Goal: Task Accomplishment & Management: Manage account settings

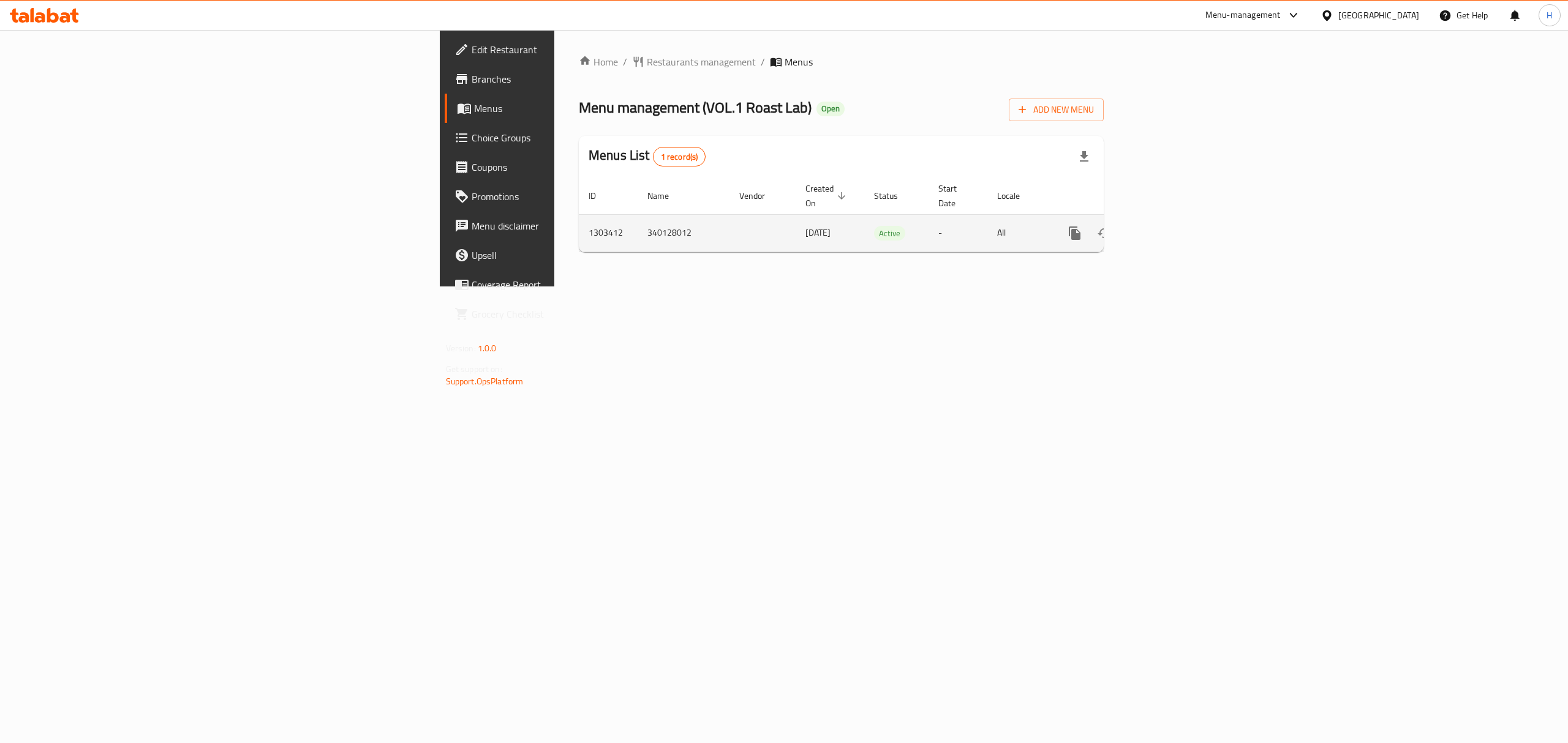
click at [1169, 228] on icon "enhanced table" at bounding box center [1163, 233] width 11 height 11
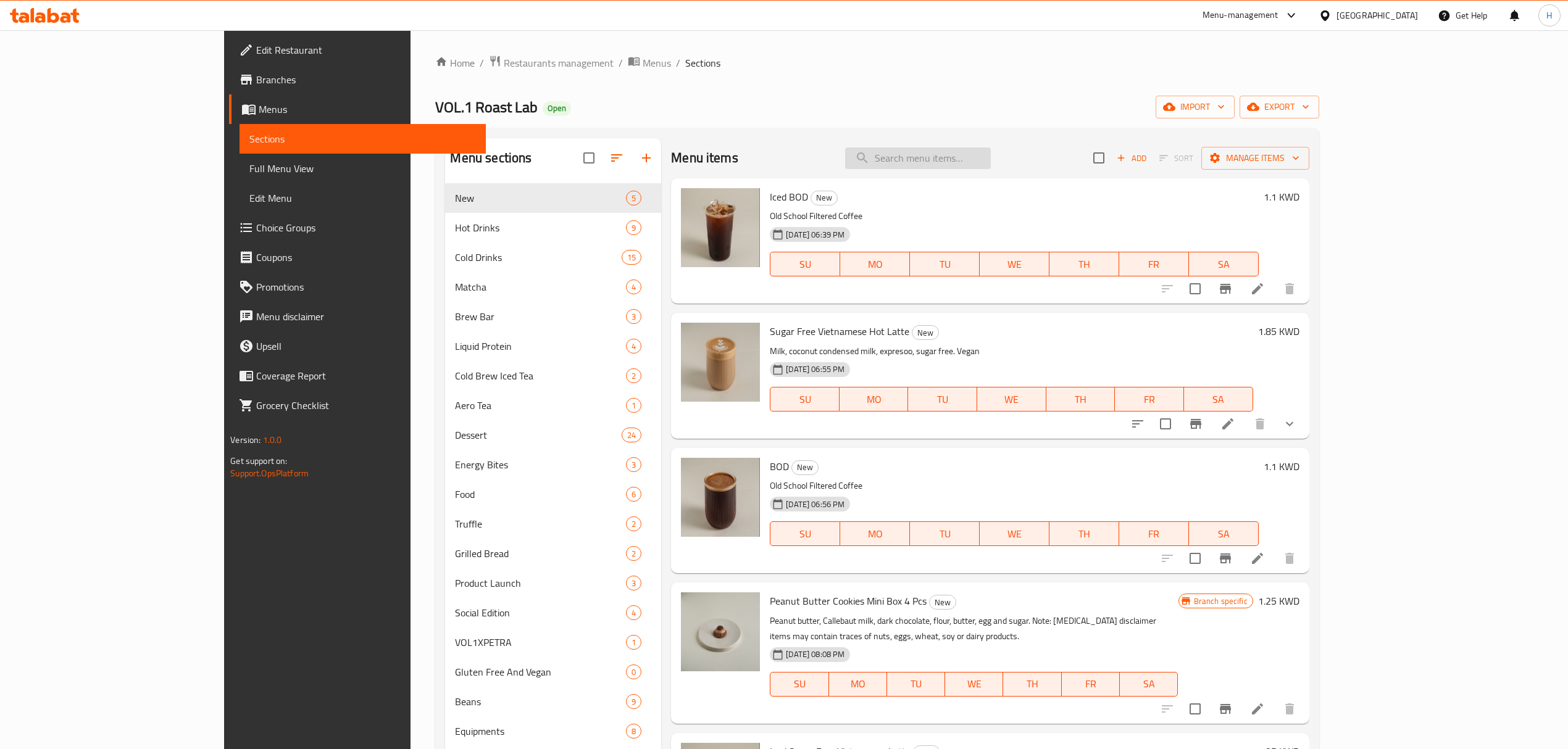
click at [987, 163] on input "search" at bounding box center [918, 157] width 146 height 21
paste input "Vegan Mocha"
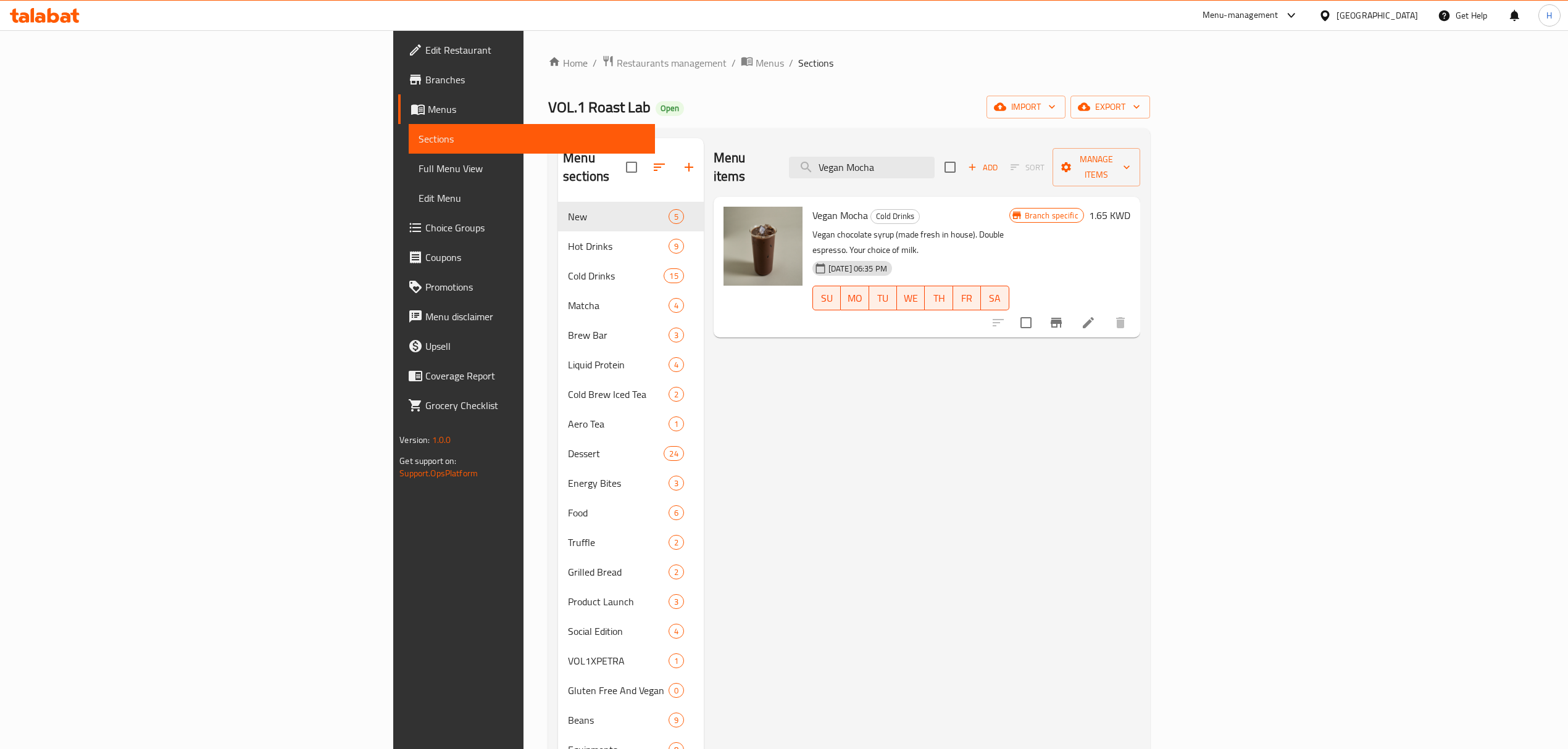
type input "Vegan Mocha"
click at [1096, 316] on icon at bounding box center [1088, 323] width 15 height 15
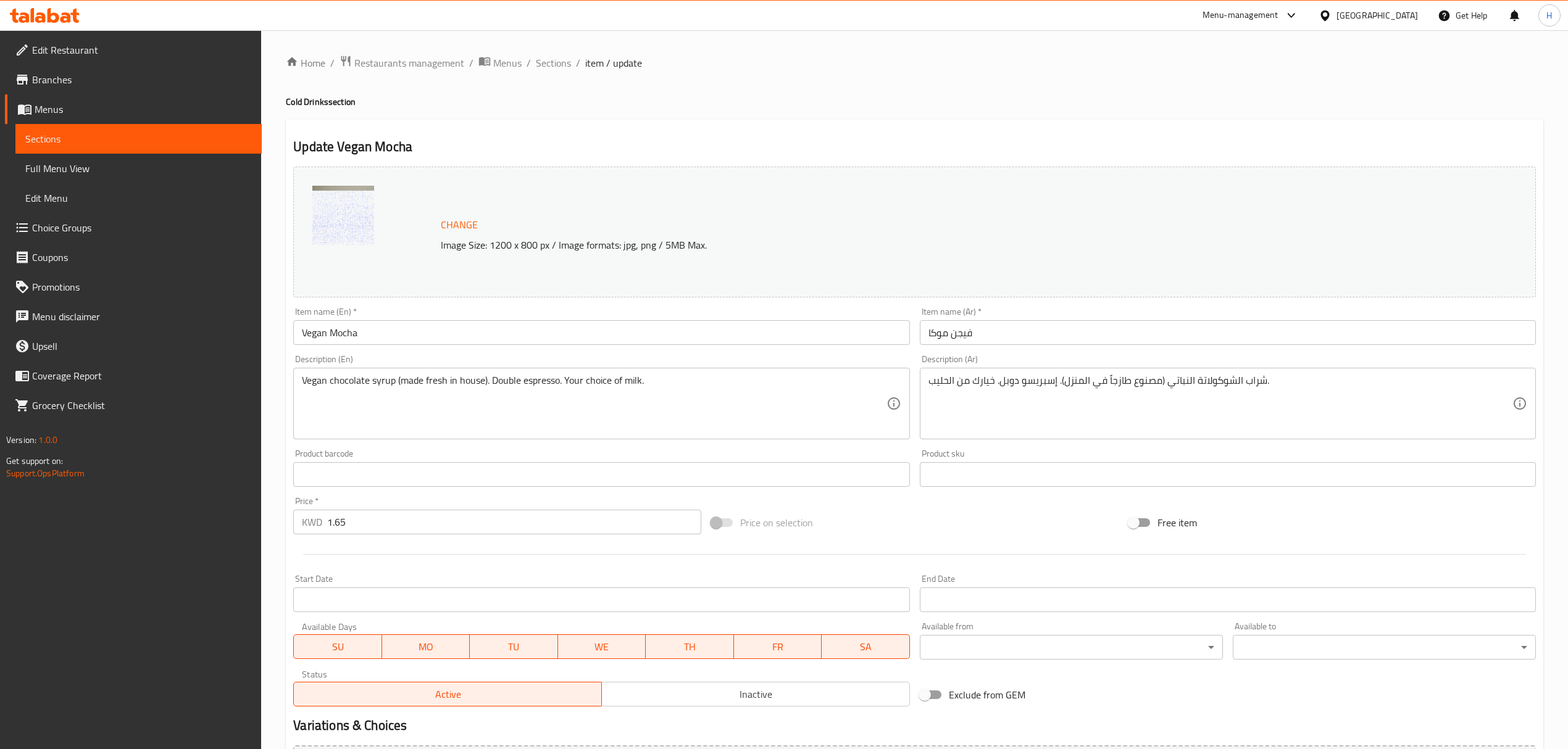
scroll to position [5, 0]
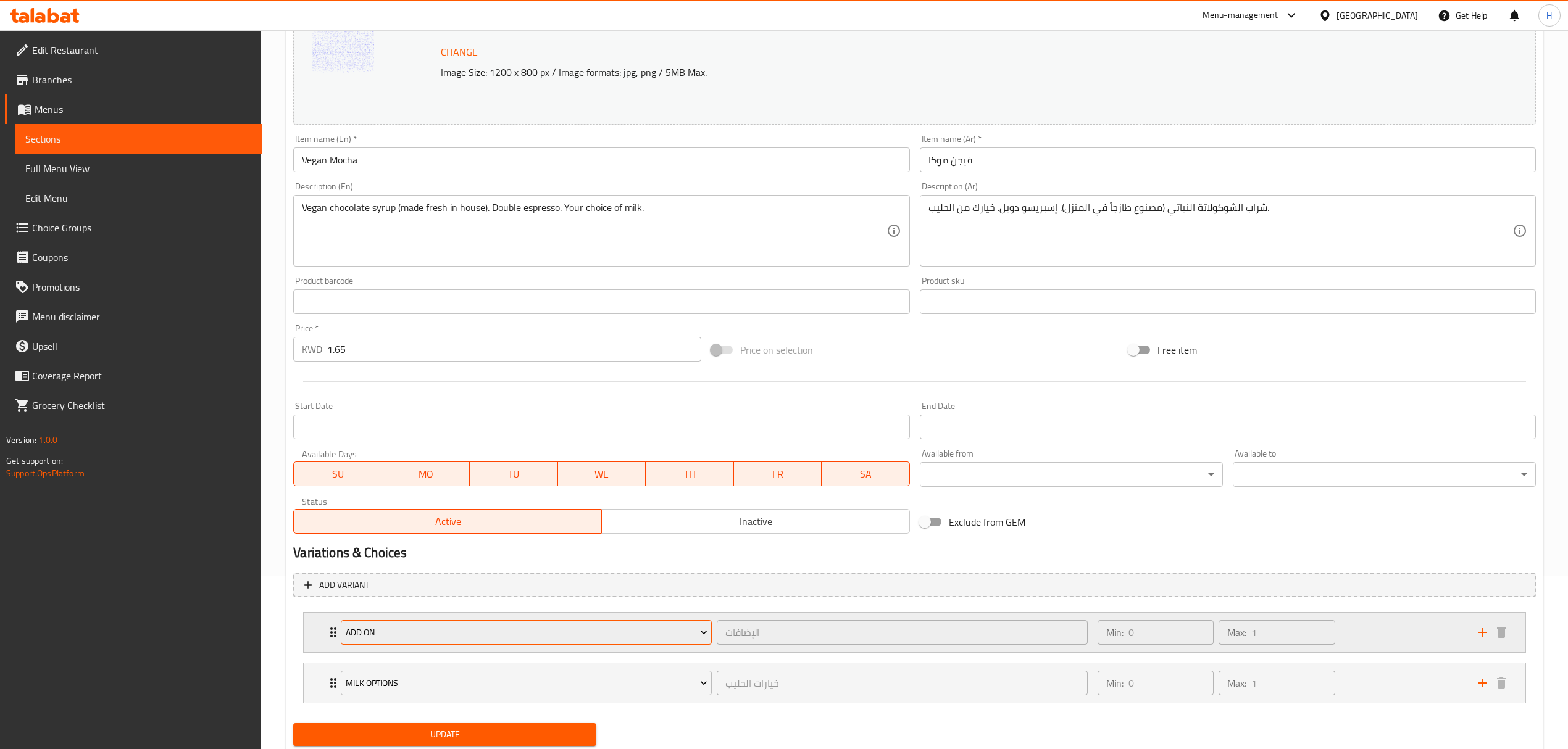
scroll to position [213, 0]
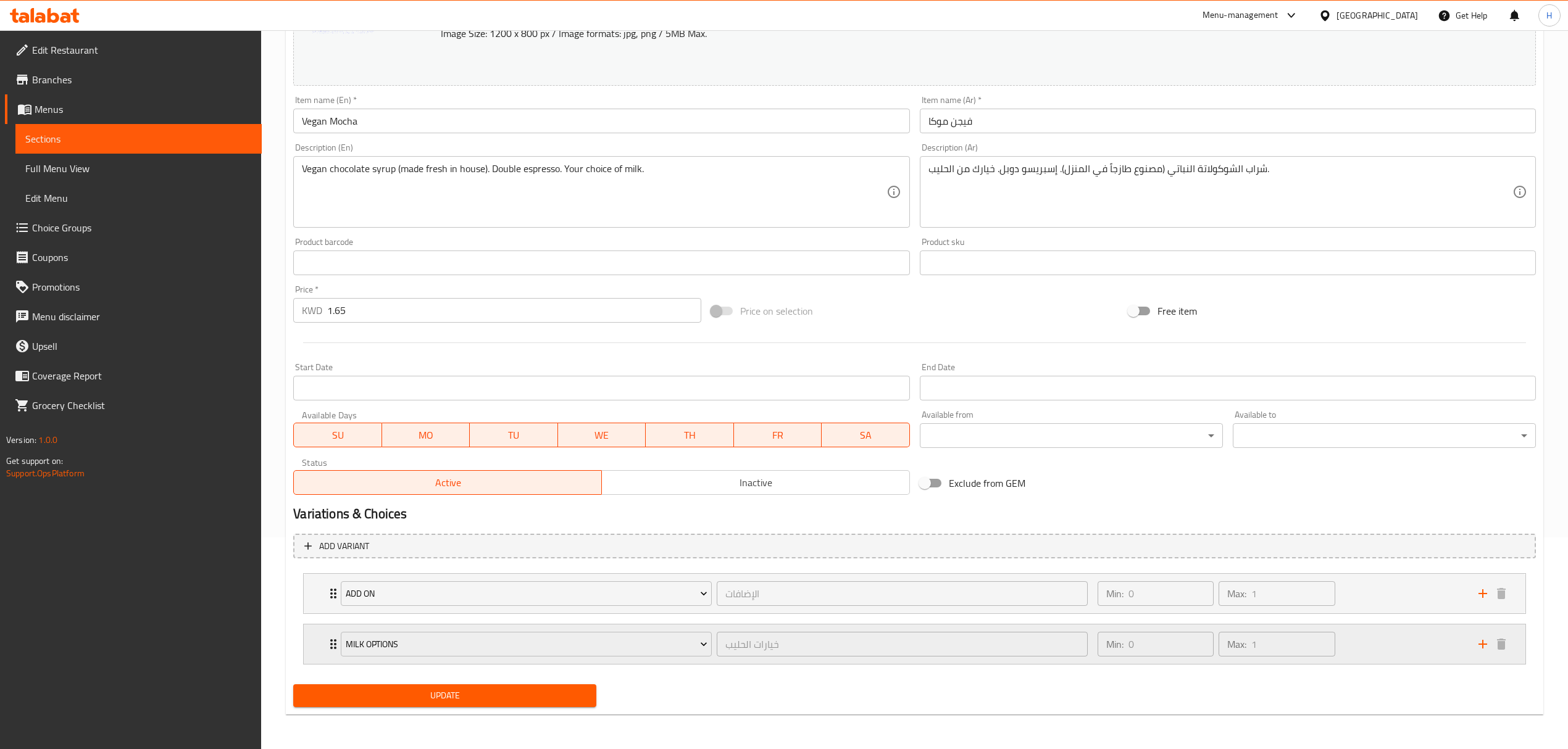
click at [319, 642] on div "Milk Options خيارات الحليب ​ Min: 0 ​ Max: 1 ​" at bounding box center [915, 645] width 1221 height 40
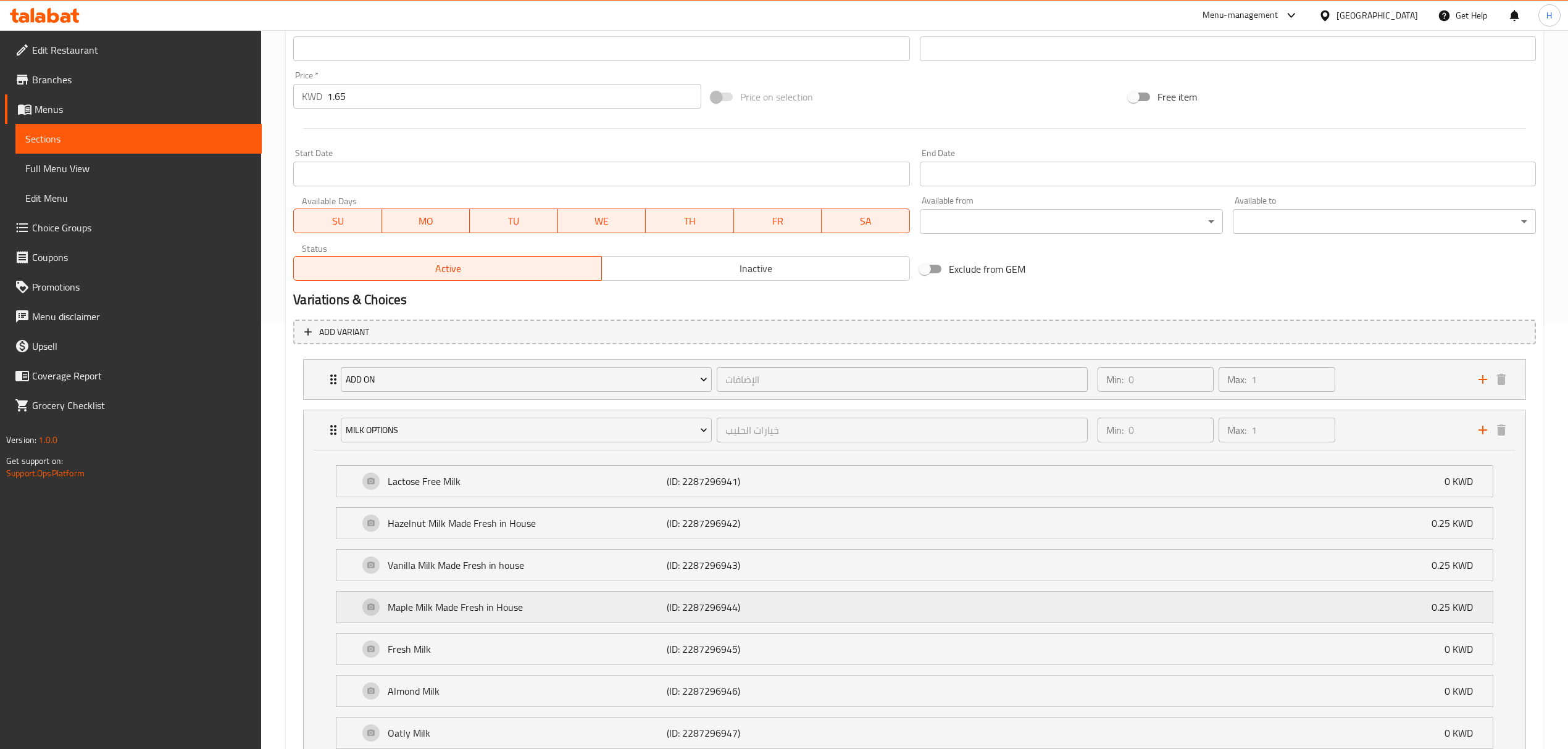
scroll to position [460, 0]
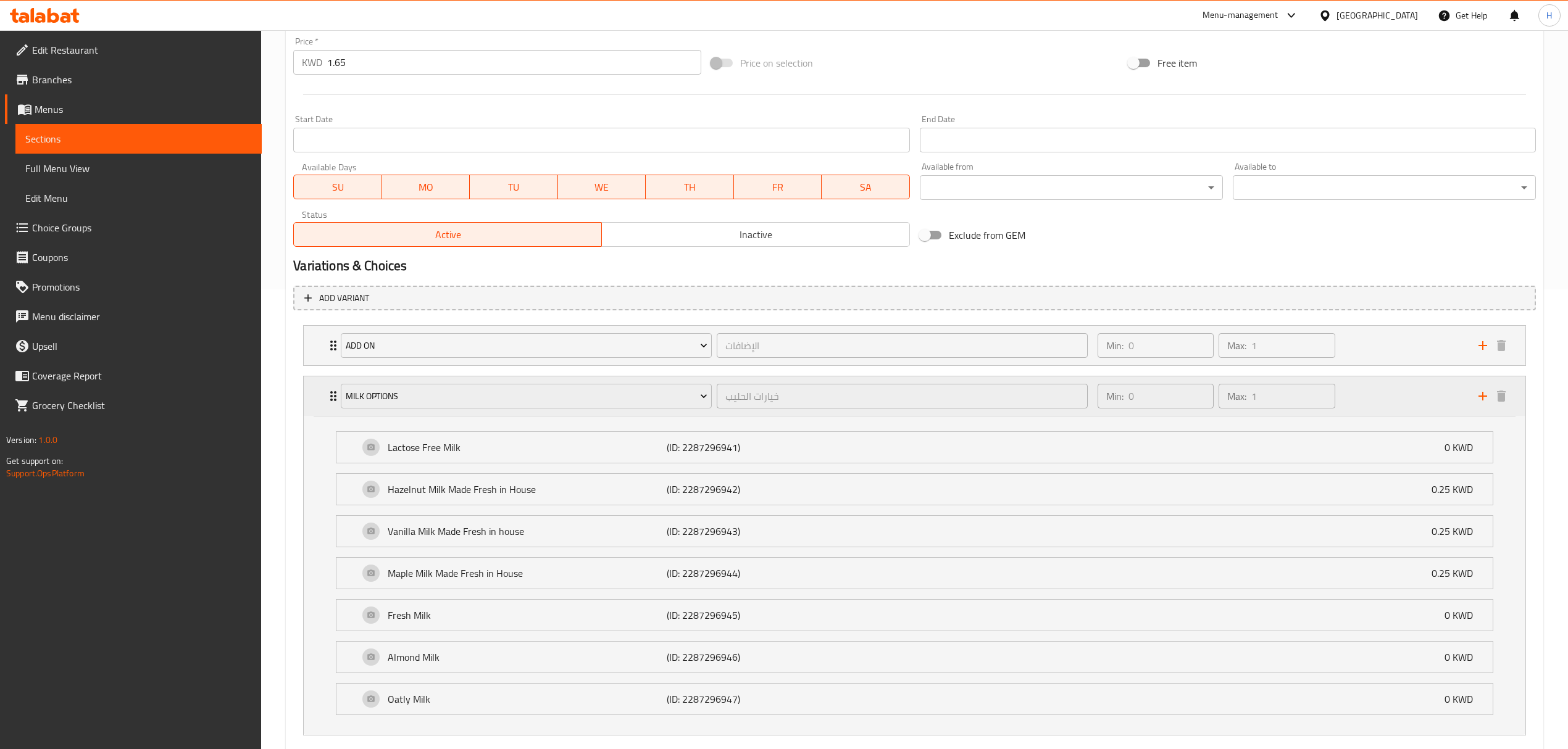
click at [1224, 392] on div "Max: 1 ​" at bounding box center [1276, 395] width 116 height 25
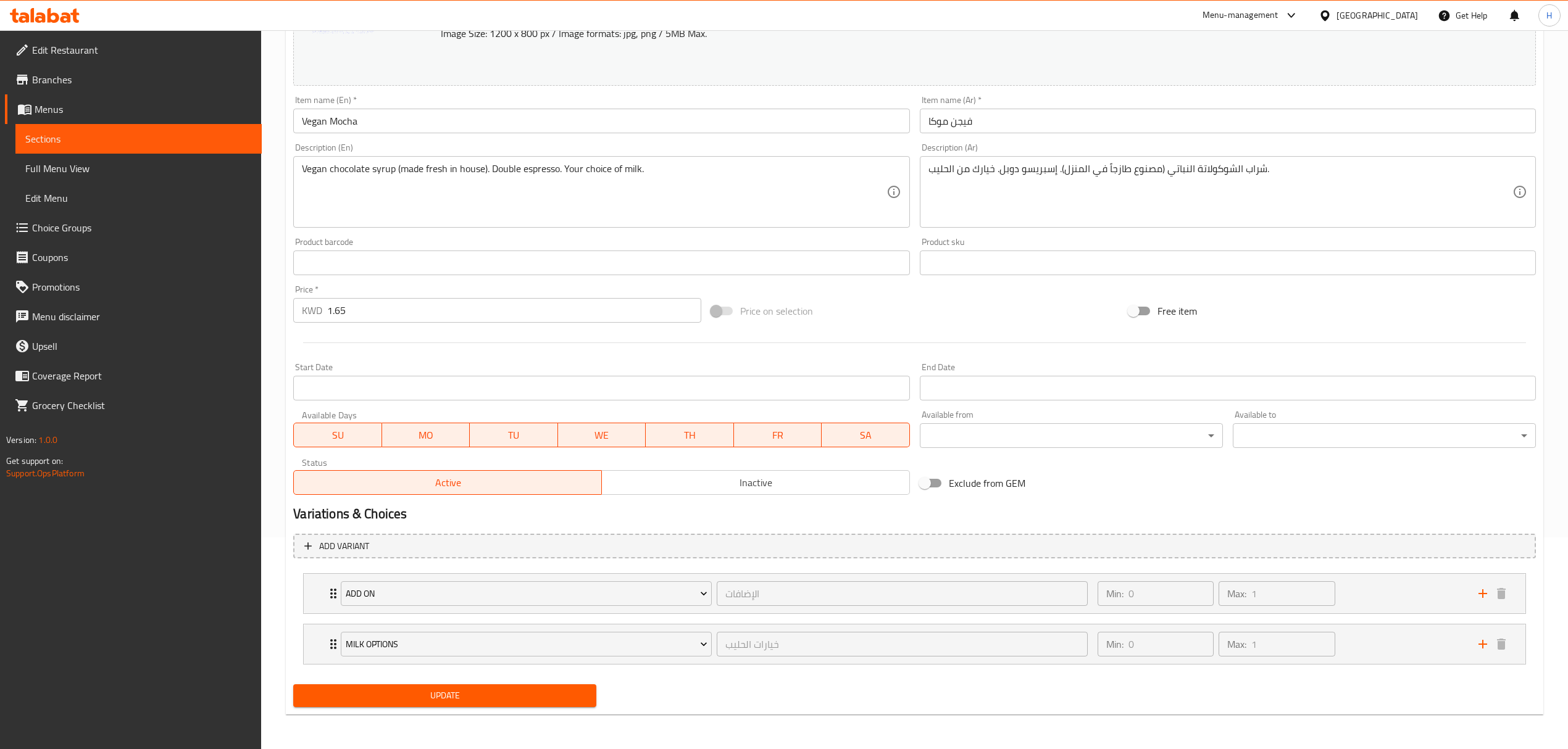
scroll to position [213, 0]
click at [1190, 399] on div "Change Image Size: 1200 x 800 px / Image formats: jpg, png / 5MB Max. Item name…" at bounding box center [914, 225] width 1252 height 550
click at [335, 642] on div "Milk Options خيارات الحليب ​" at bounding box center [714, 645] width 762 height 40
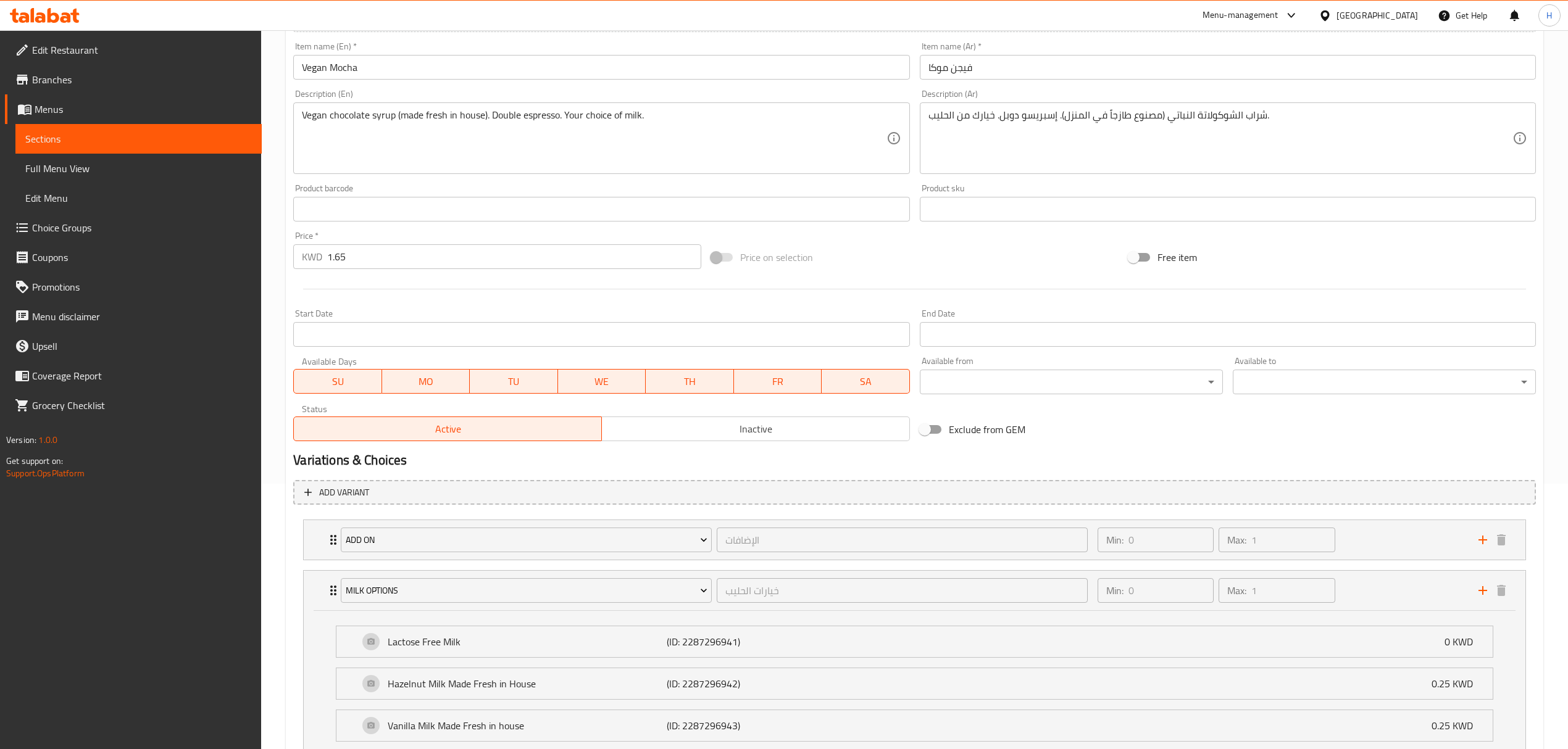
scroll to position [295, 0]
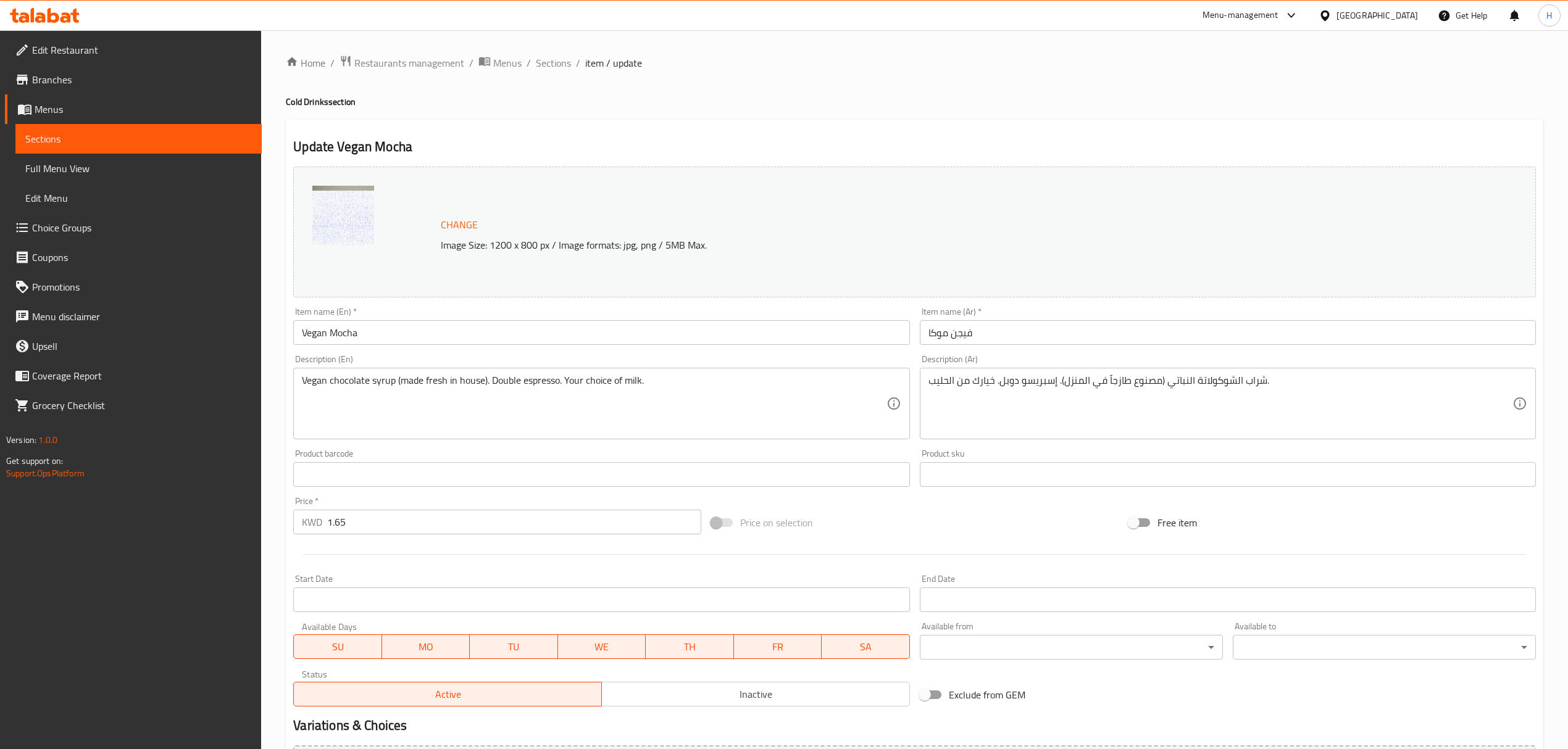
click at [80, 232] on span "Choice Groups" at bounding box center [142, 228] width 220 height 15
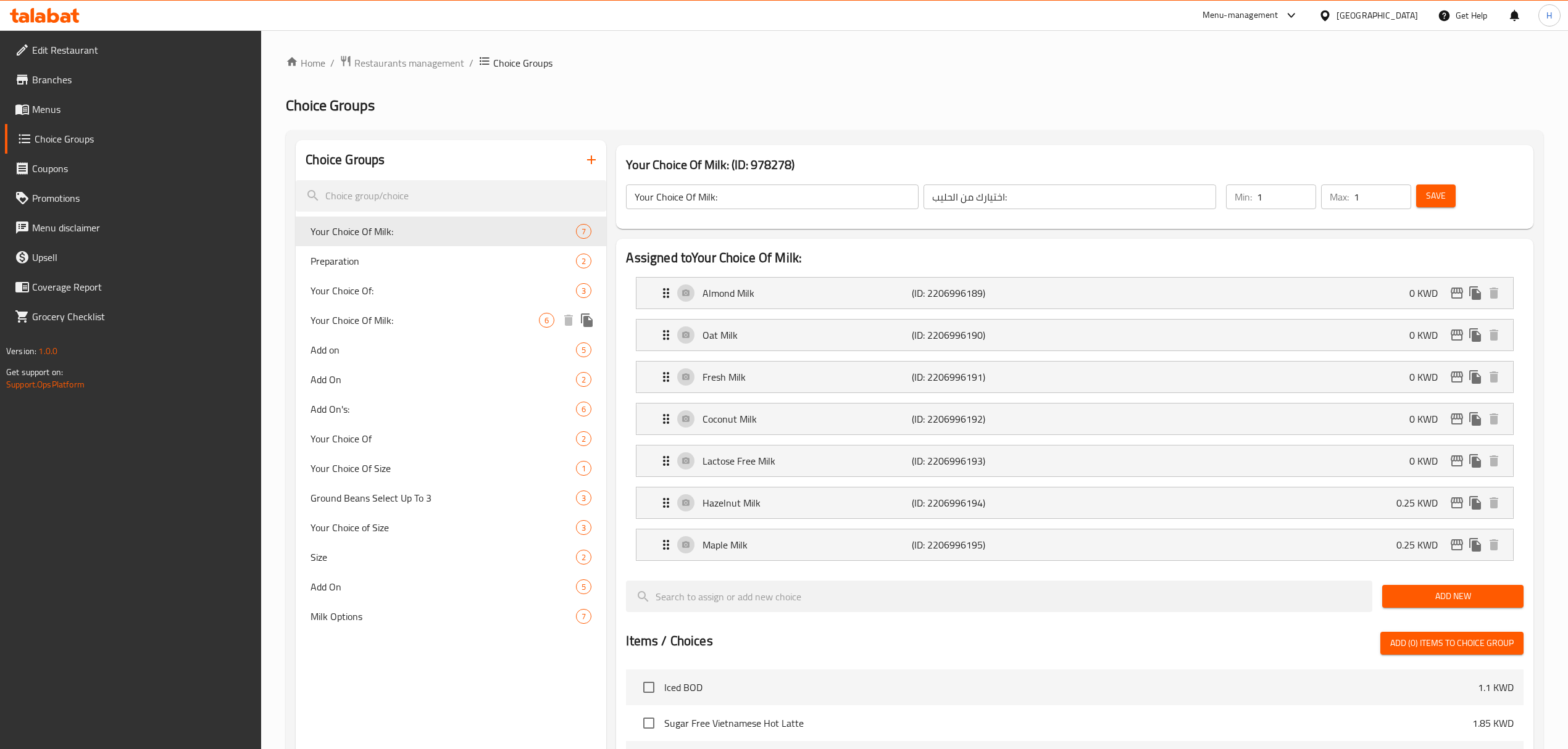
click at [433, 320] on span "Your Choice Of Milk:" at bounding box center [424, 320] width 229 height 15
type input "إختيارك من الحليب:"
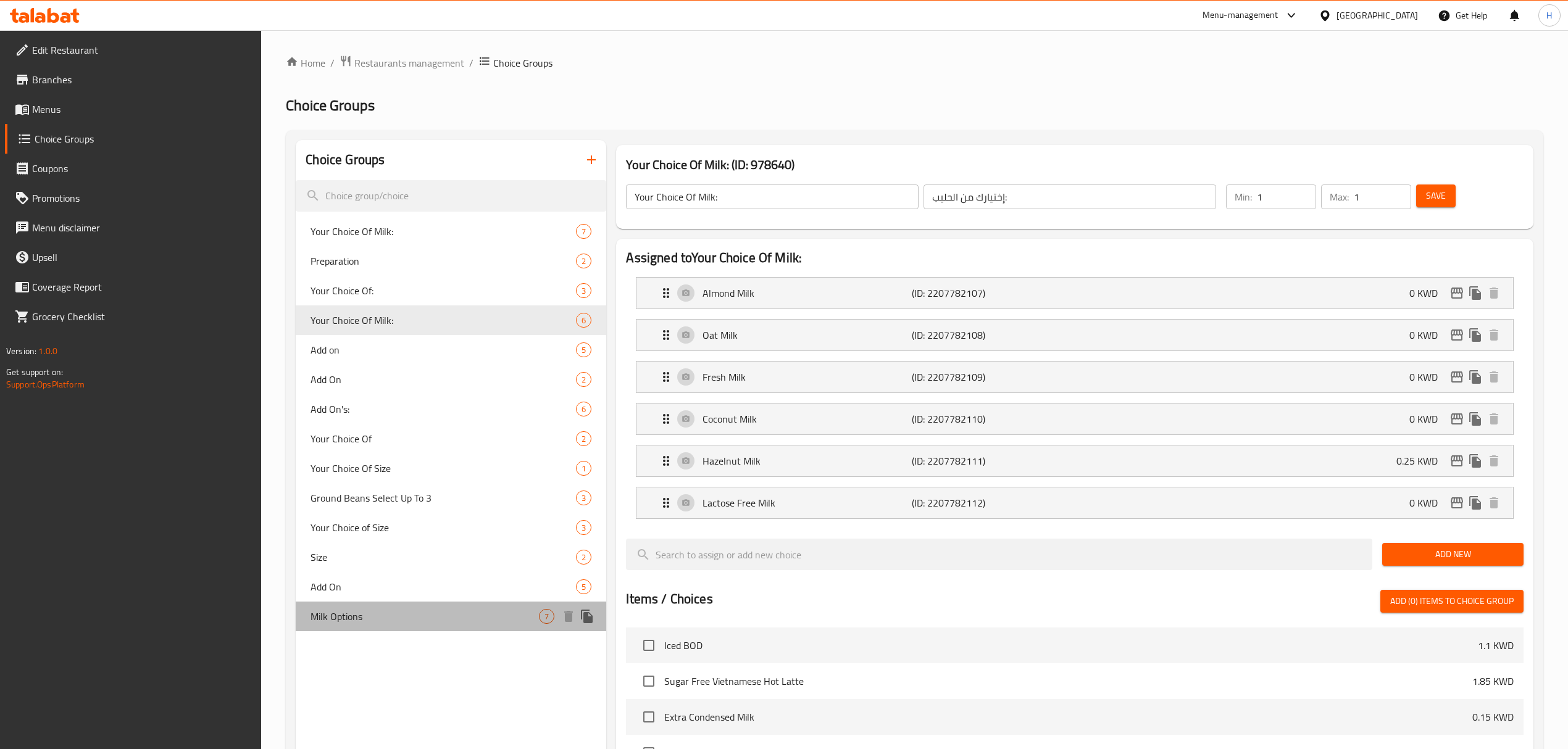
click at [357, 614] on span "Milk Options" at bounding box center [424, 616] width 229 height 15
type input "Milk Options"
type input "خيارات الحليب"
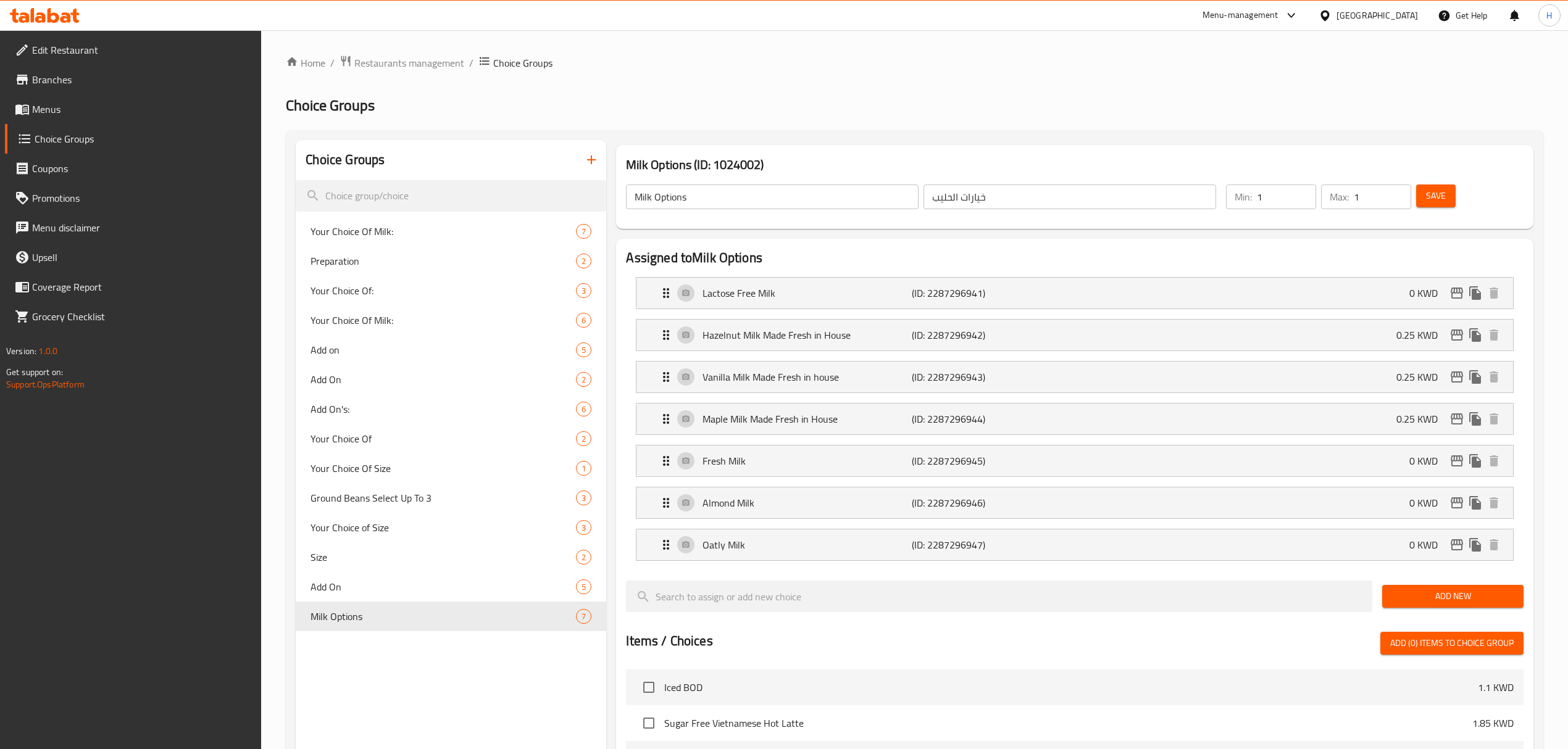
type input "1"
click at [1304, 192] on input "1" at bounding box center [1286, 196] width 59 height 25
click at [1427, 198] on span "Save" at bounding box center [1435, 196] width 20 height 16
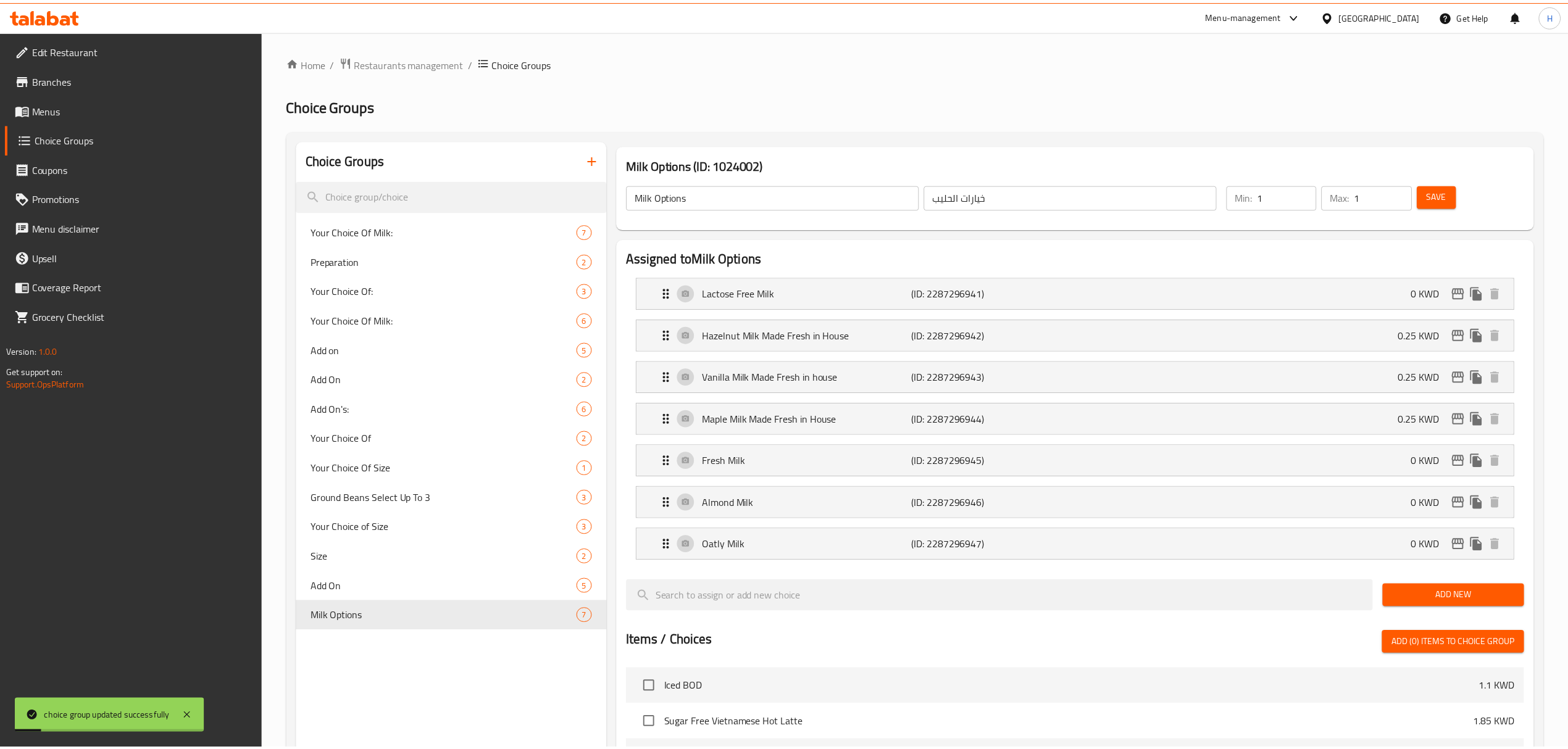
scroll to position [504, 0]
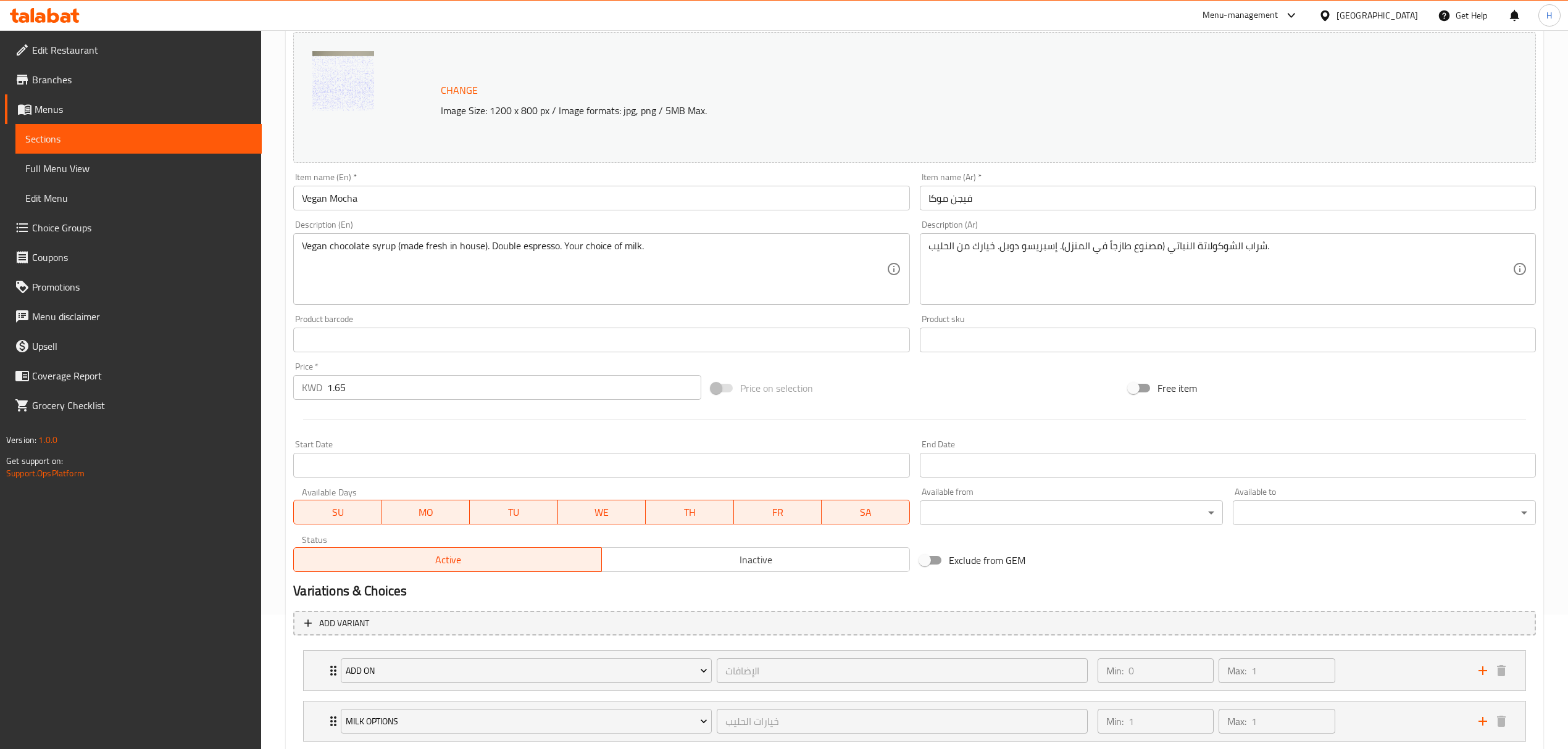
scroll to position [213, 0]
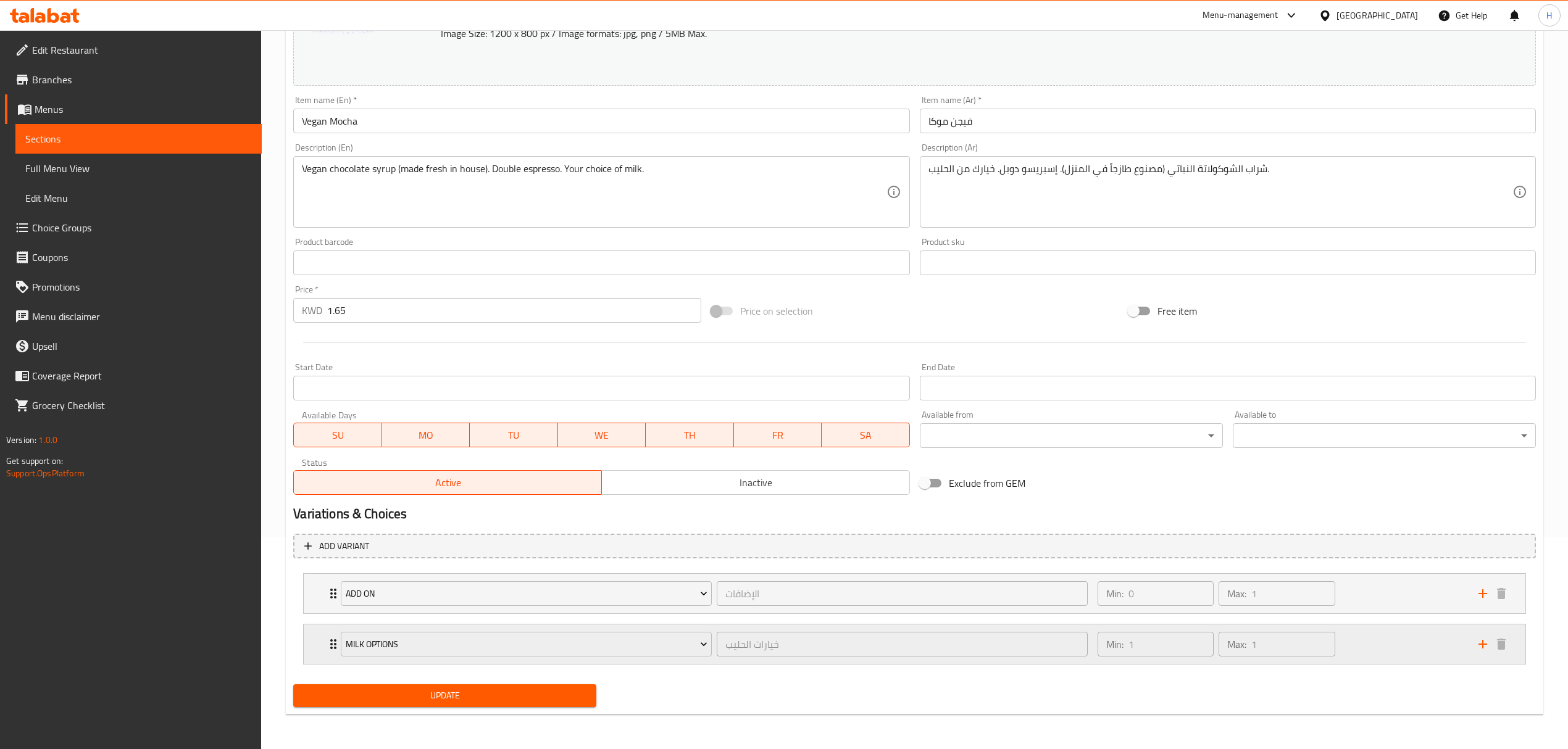
click at [321, 645] on div "Milk Options خيارات الحليب ​ Min: 1 ​ Max: 1 ​" at bounding box center [915, 645] width 1221 height 40
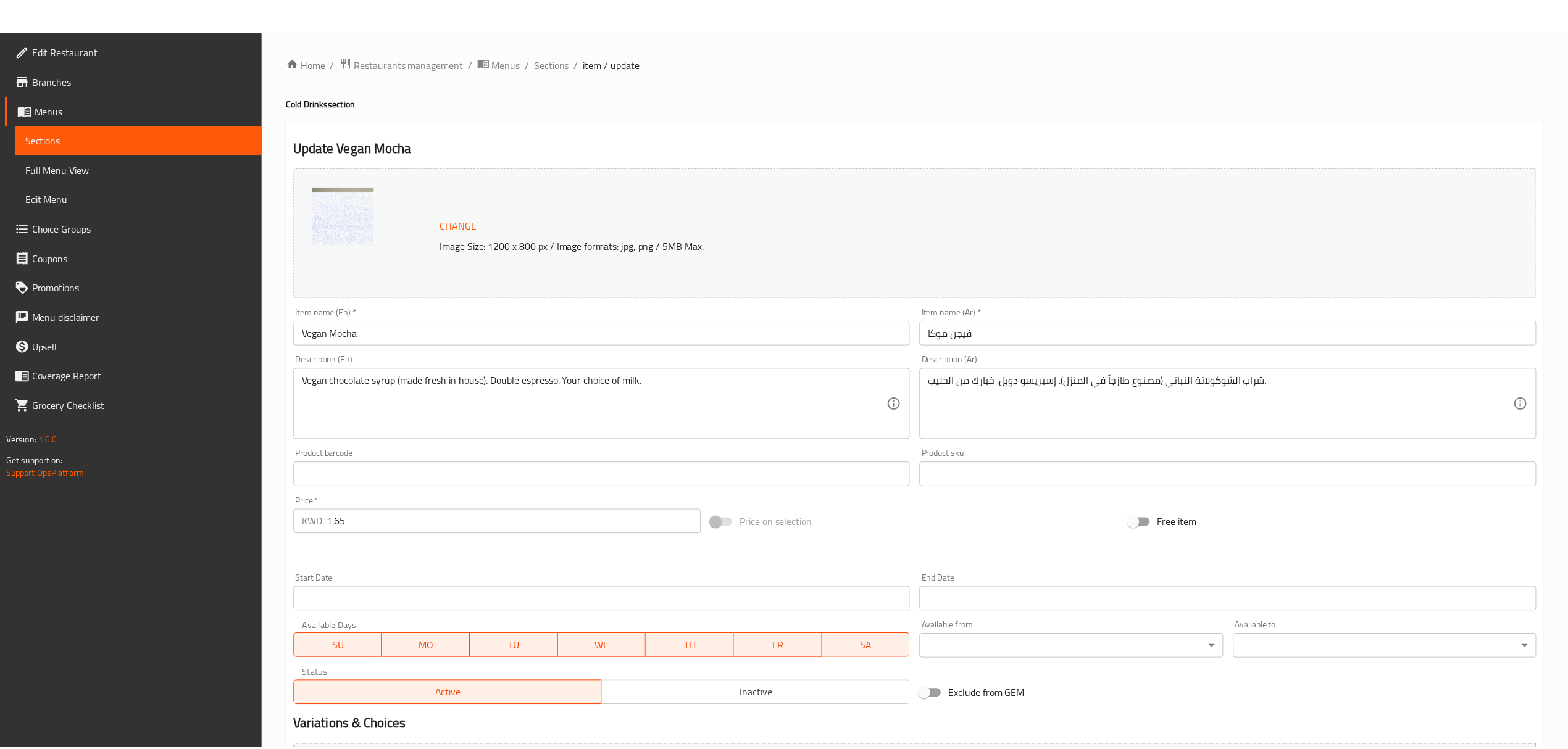
scroll to position [535, 0]
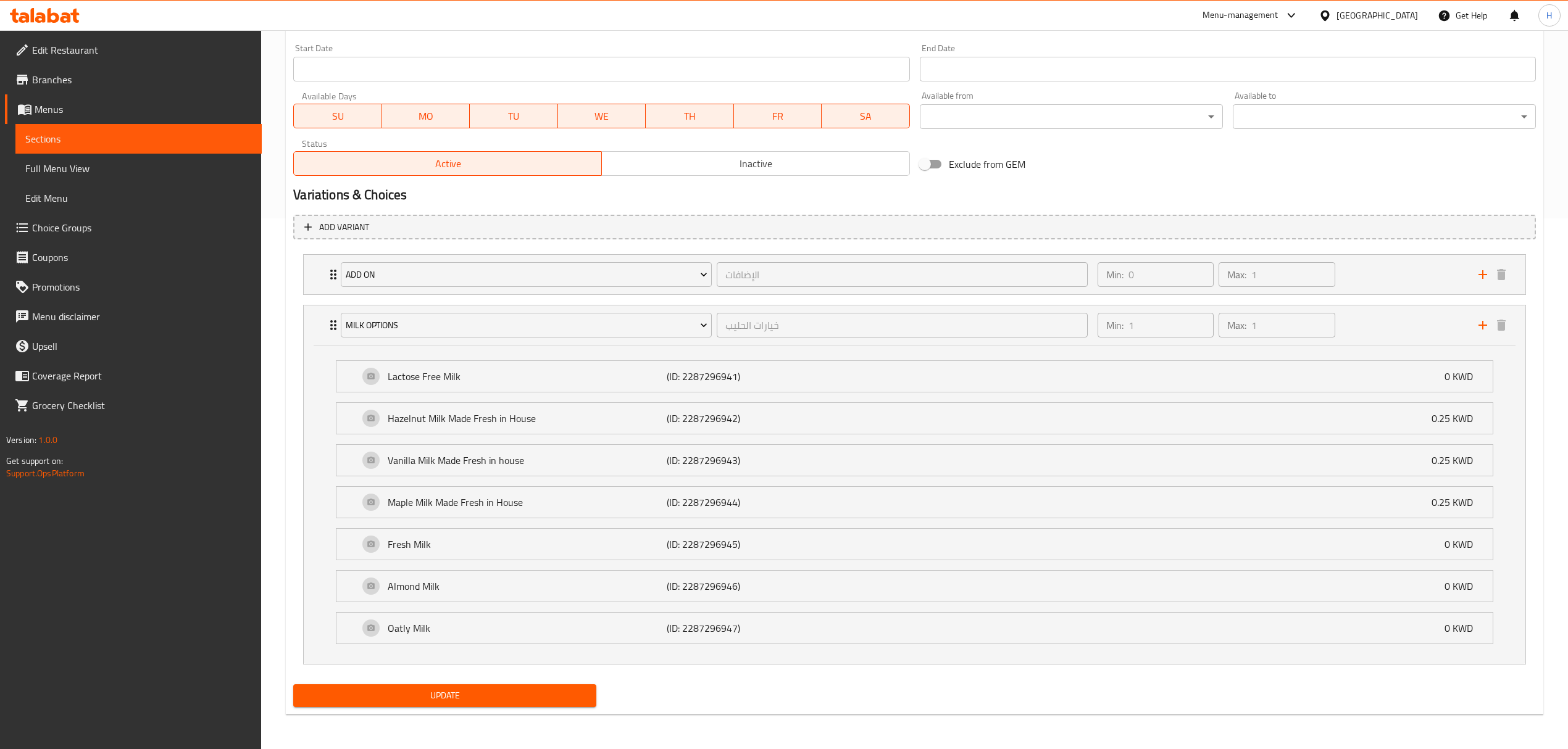
click at [1336, 16] on div at bounding box center [1327, 15] width 18 height 13
click at [1270, 322] on div "[GEOGRAPHIC_DATA]" at bounding box center [1283, 327] width 81 height 13
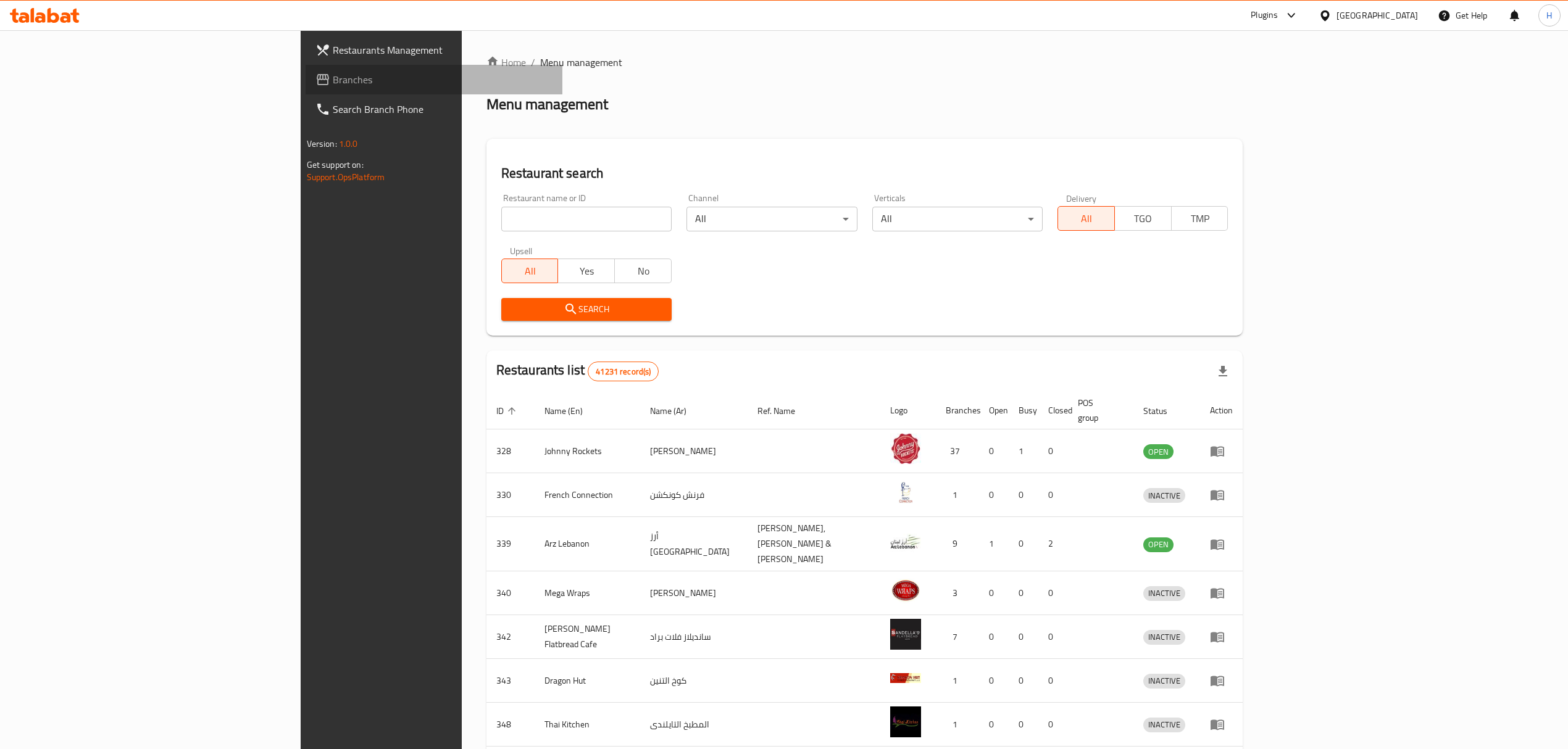
click at [333, 82] on span "Branches" at bounding box center [443, 79] width 220 height 15
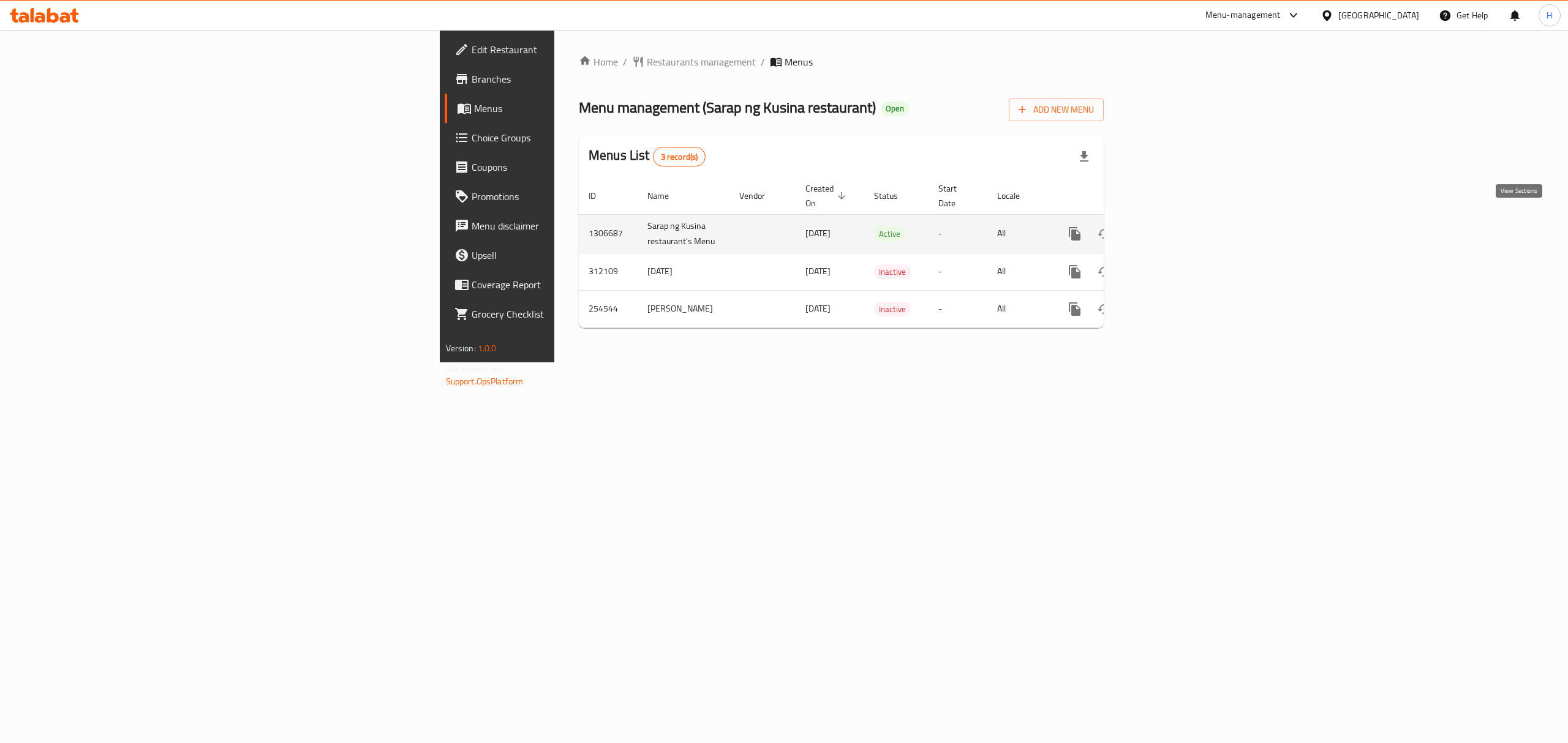
click at [1170, 227] on icon "enhanced table" at bounding box center [1162, 234] width 15 height 15
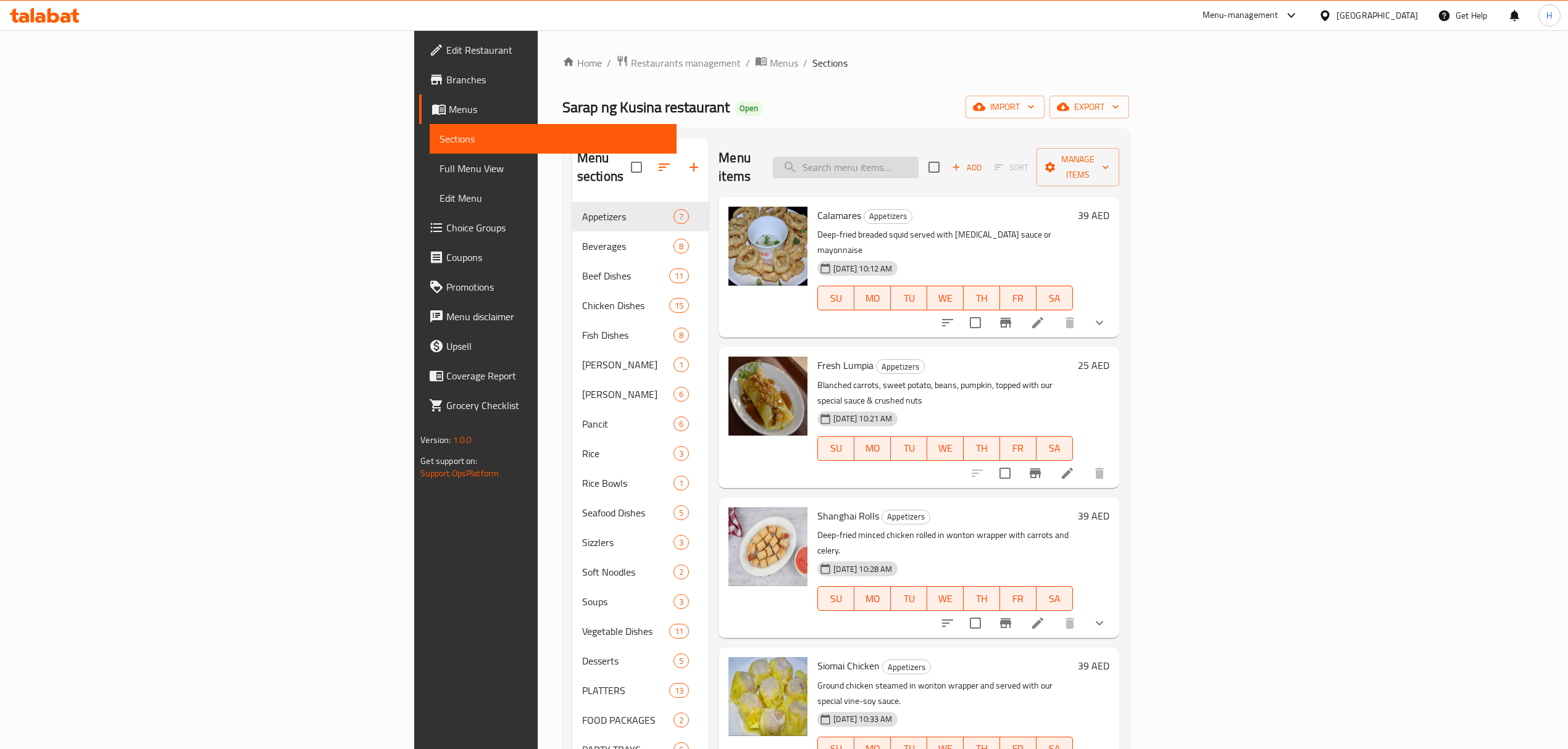
click at [918, 168] on input "search" at bounding box center [846, 167] width 146 height 21
paste input "(صينية) لفائف شنغهاي"
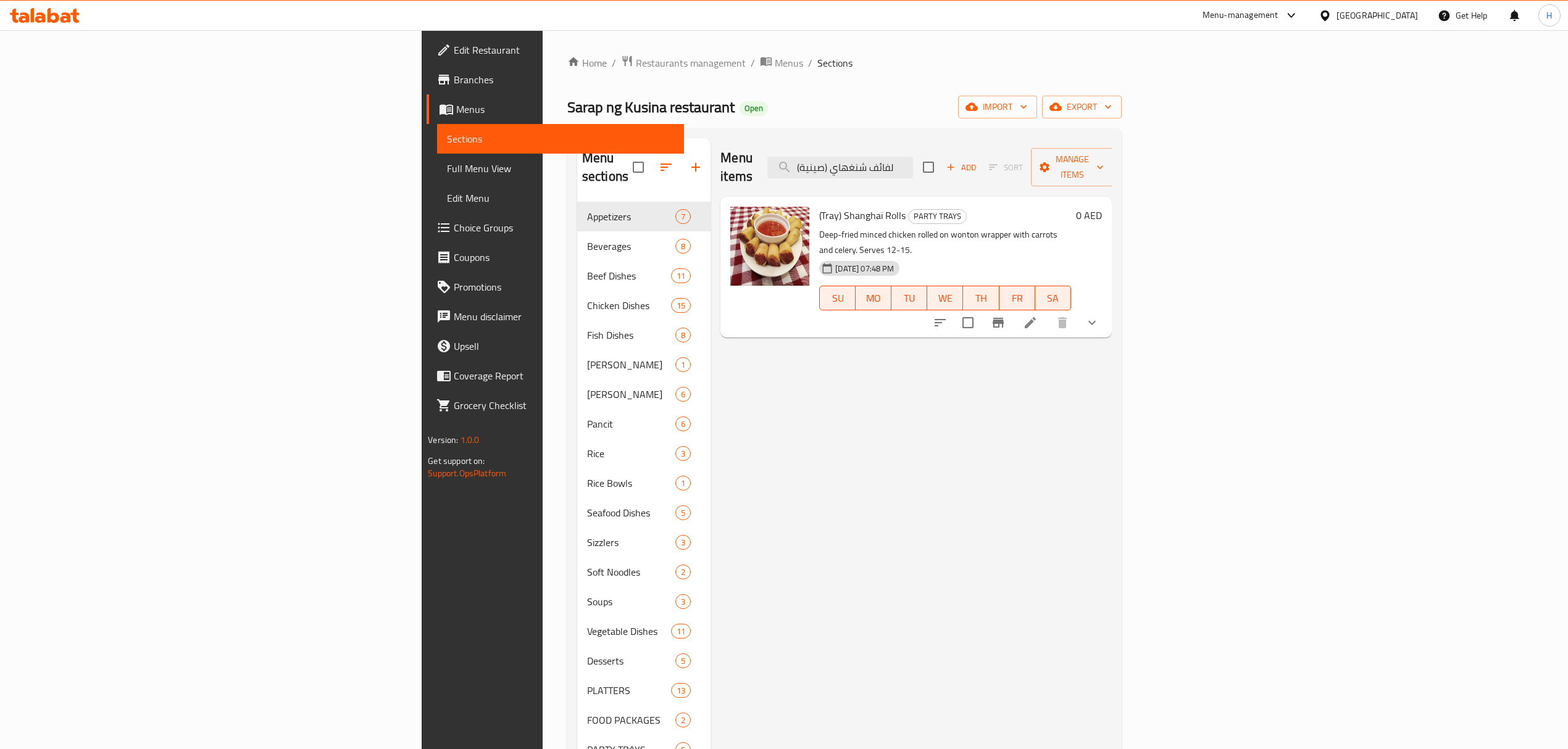
type input "(صينية) لفائف شنغهاي"
click at [1038, 316] on icon at bounding box center [1030, 323] width 15 height 15
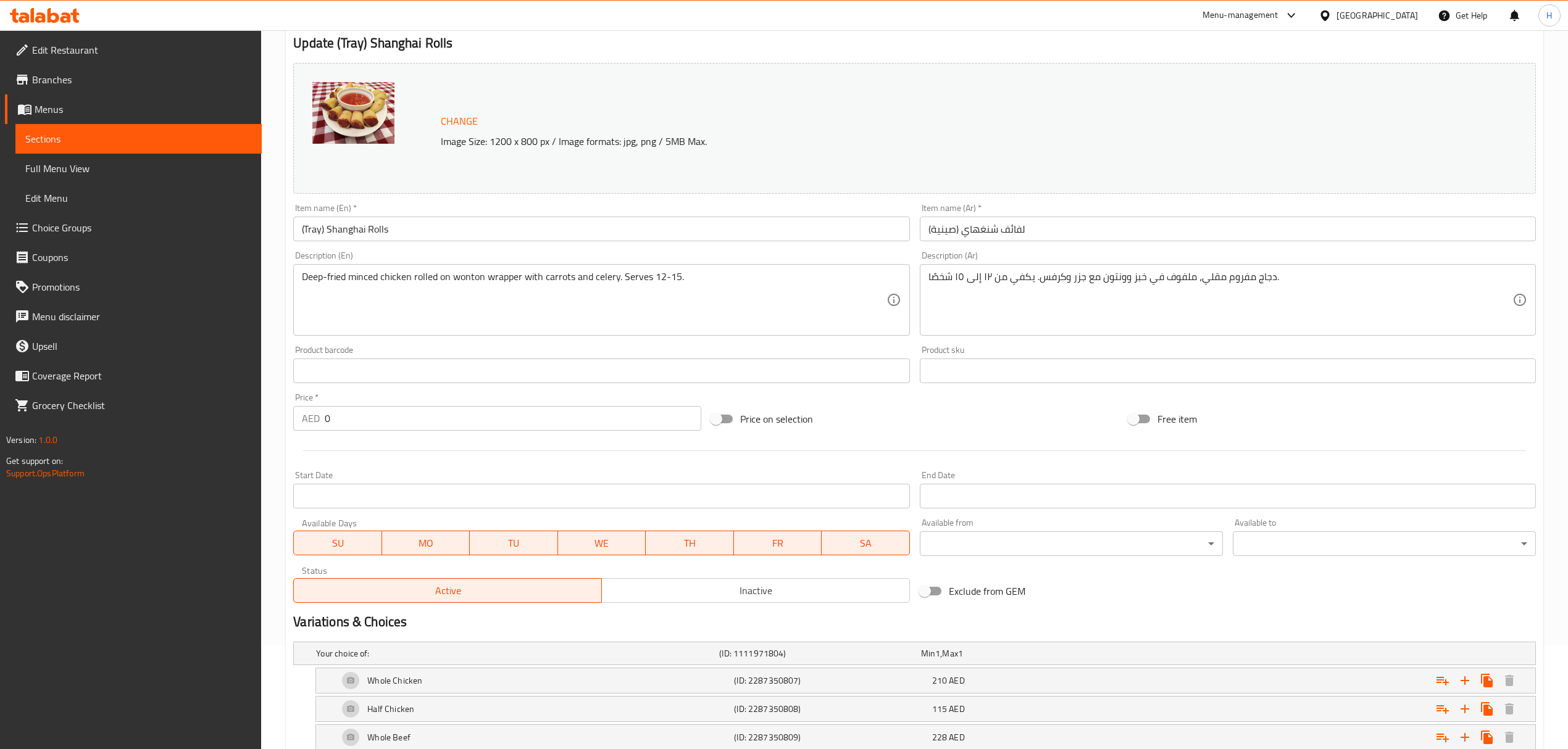
scroll to position [212, 0]
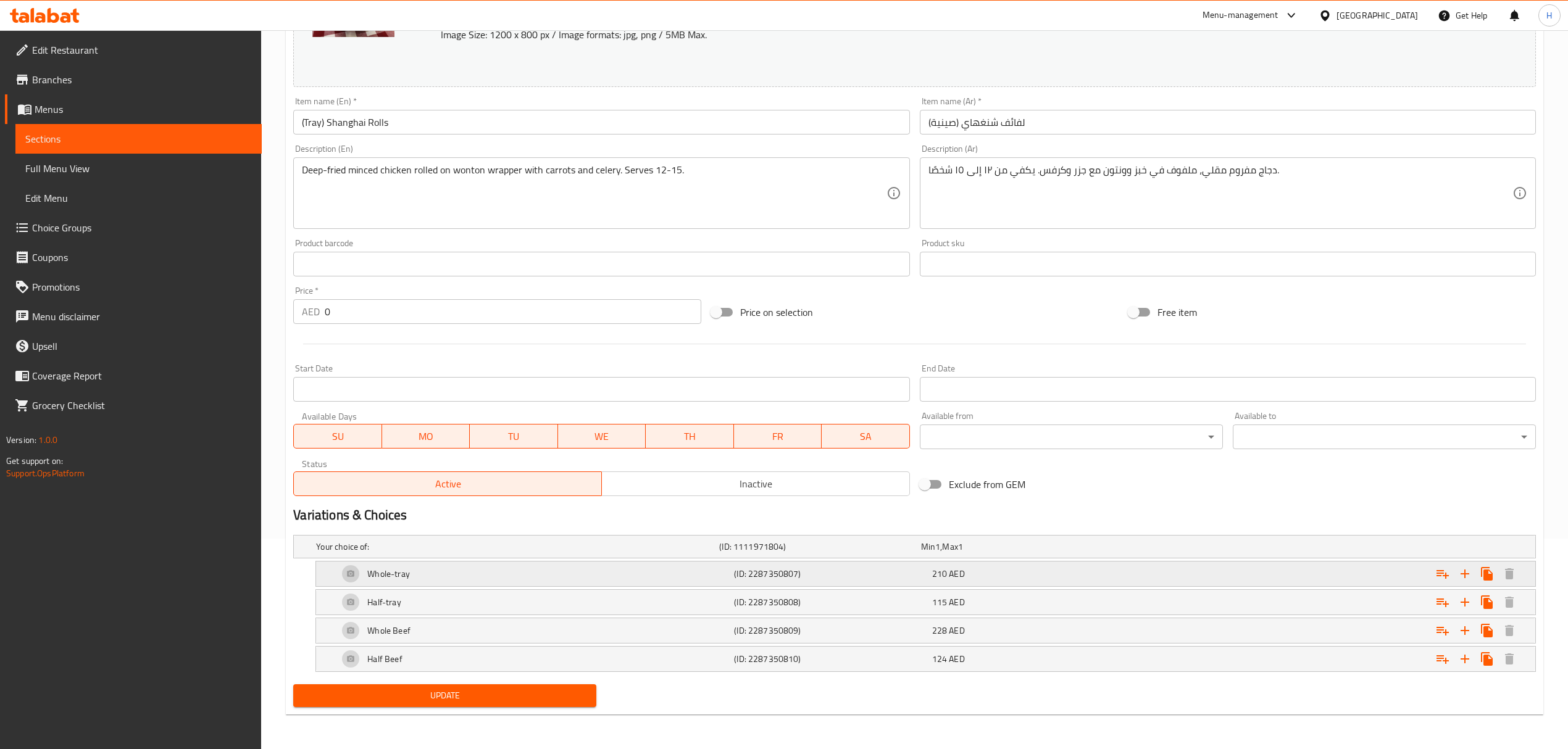
click at [458, 568] on div "Whole-tray" at bounding box center [533, 573] width 396 height 29
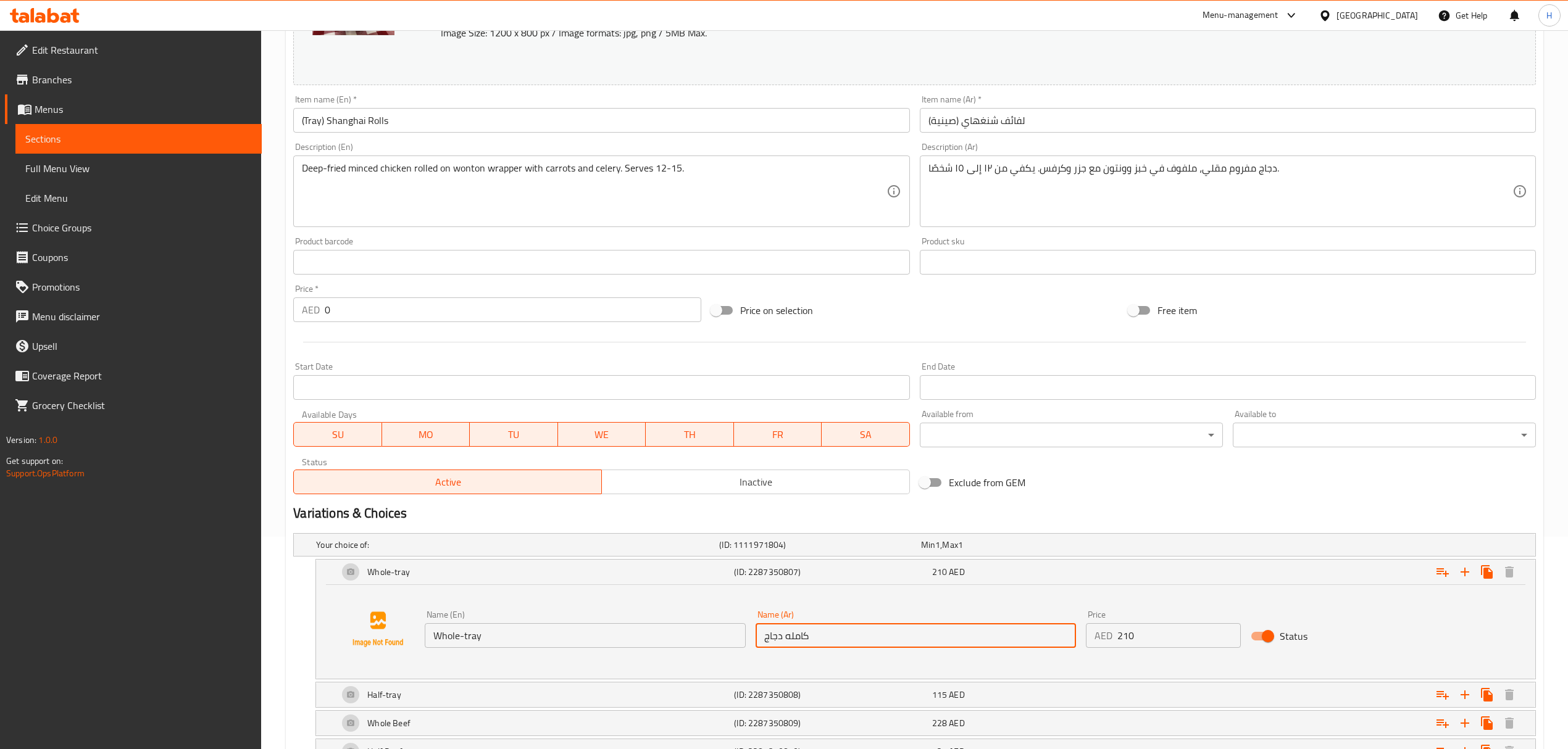
click at [821, 641] on input "كامله دجاج" at bounding box center [915, 635] width 320 height 25
click at [763, 640] on input "كامله دجاج" at bounding box center [915, 635] width 320 height 25
click at [768, 636] on input "كامله دجاج" at bounding box center [915, 635] width 320 height 25
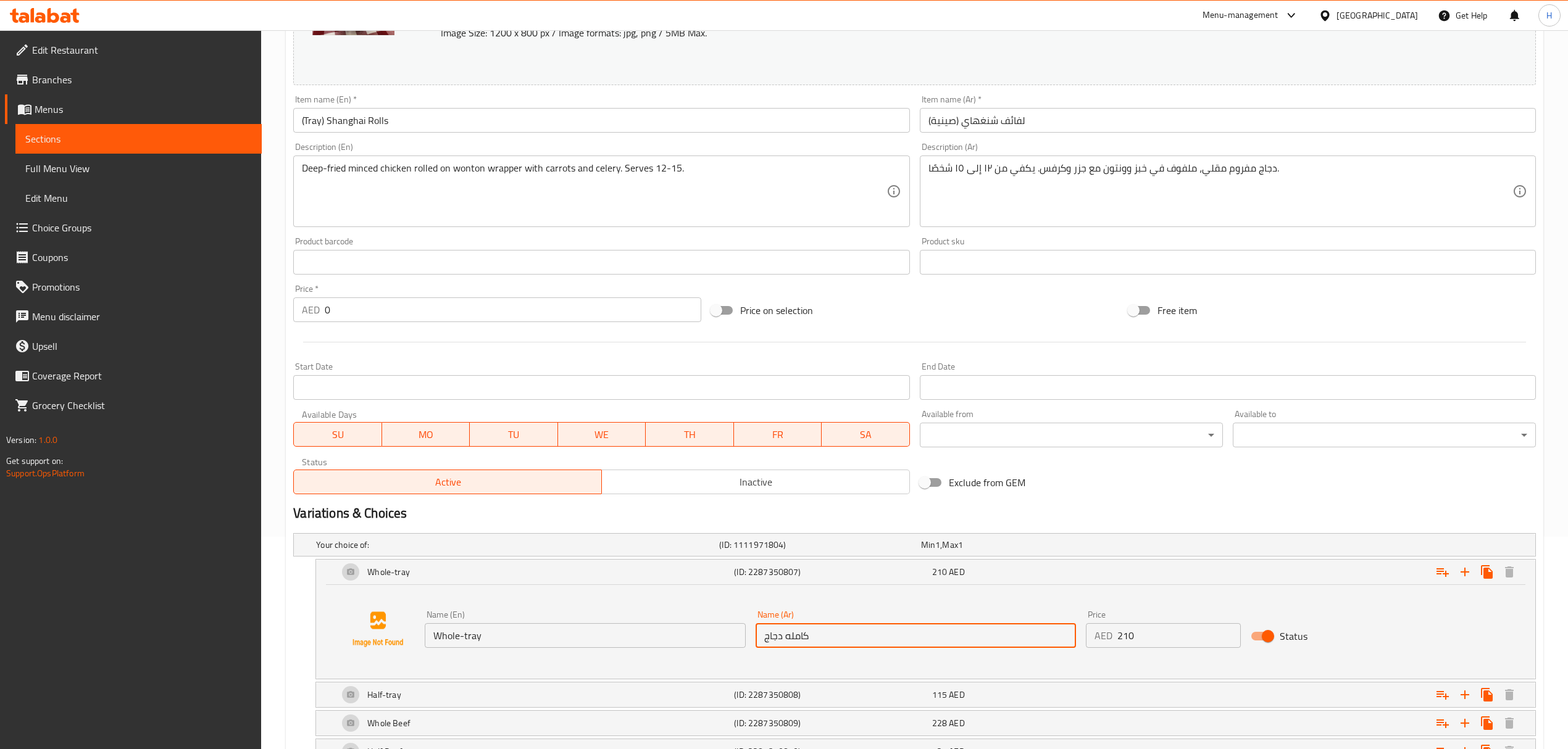
click at [768, 636] on input "كامله دجاج" at bounding box center [915, 635] width 320 height 25
click at [949, 122] on input "(صينية) لفائف شنغهاي" at bounding box center [1228, 120] width 616 height 25
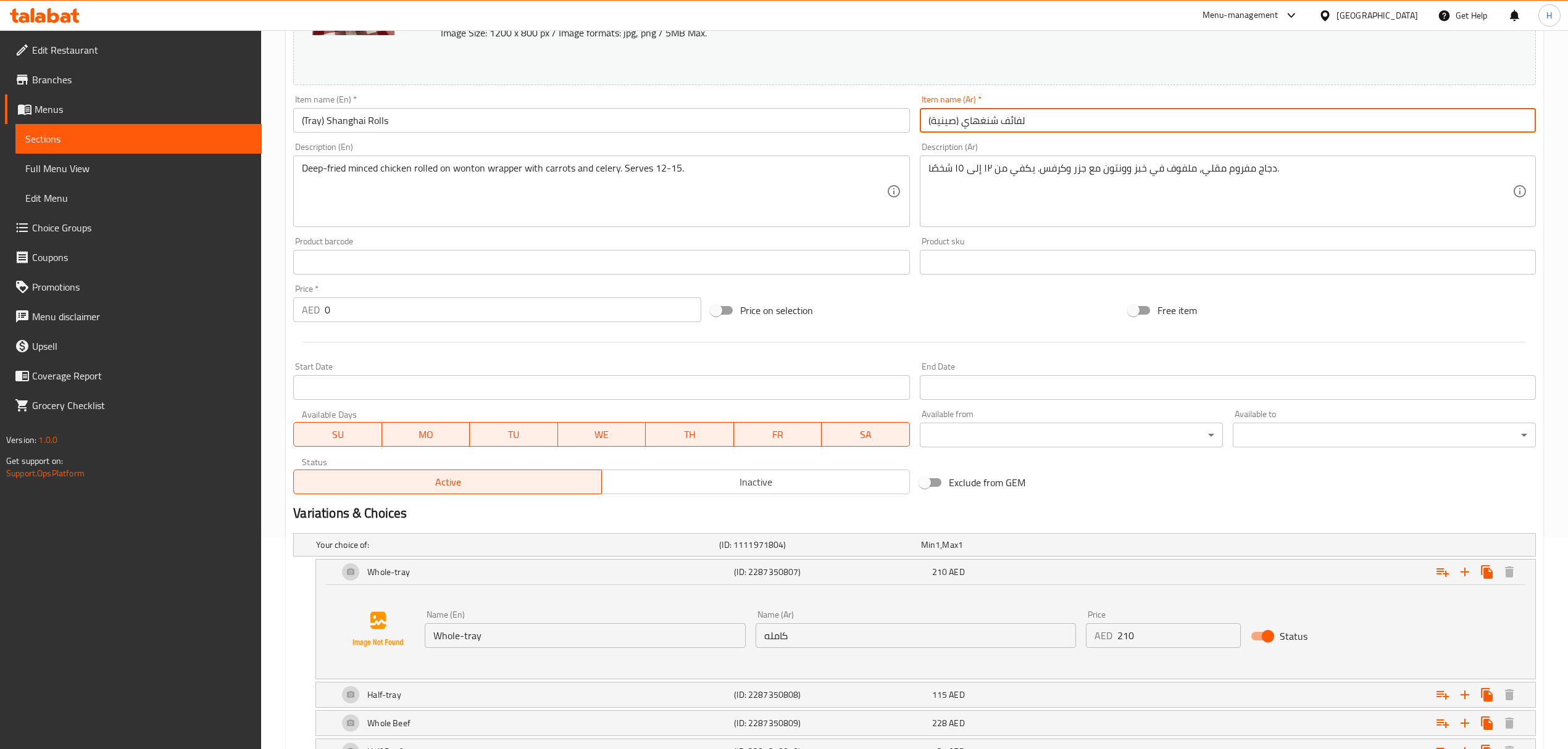
click at [949, 122] on input "(صينية) لفائف شنغهاي" at bounding box center [1228, 120] width 616 height 25
click at [763, 639] on input "كامله" at bounding box center [915, 635] width 320 height 25
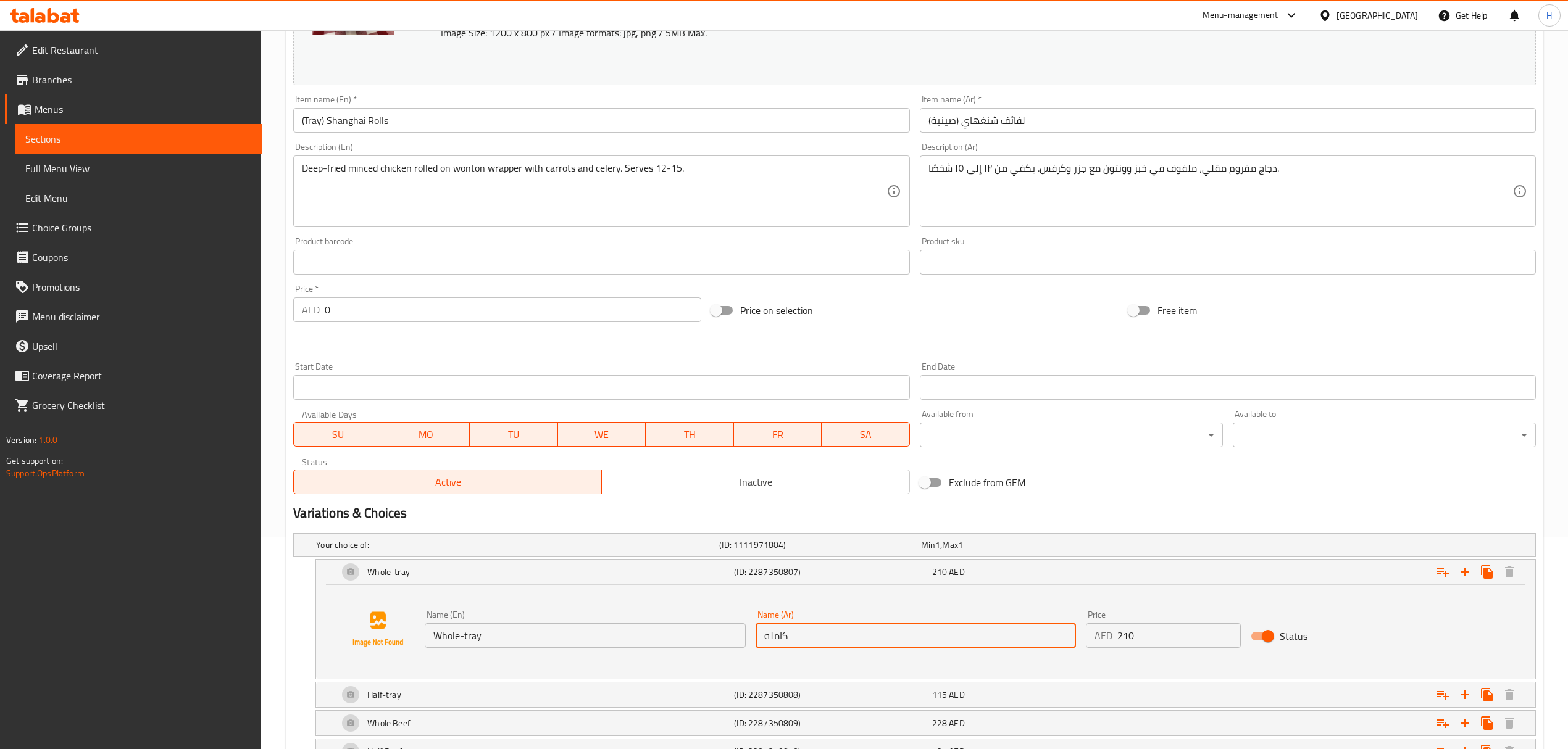
paste input "صينية"
type input "صينية كامله"
click at [734, 697] on h5 "(ID: 2287350808)" at bounding box center [830, 695] width 192 height 13
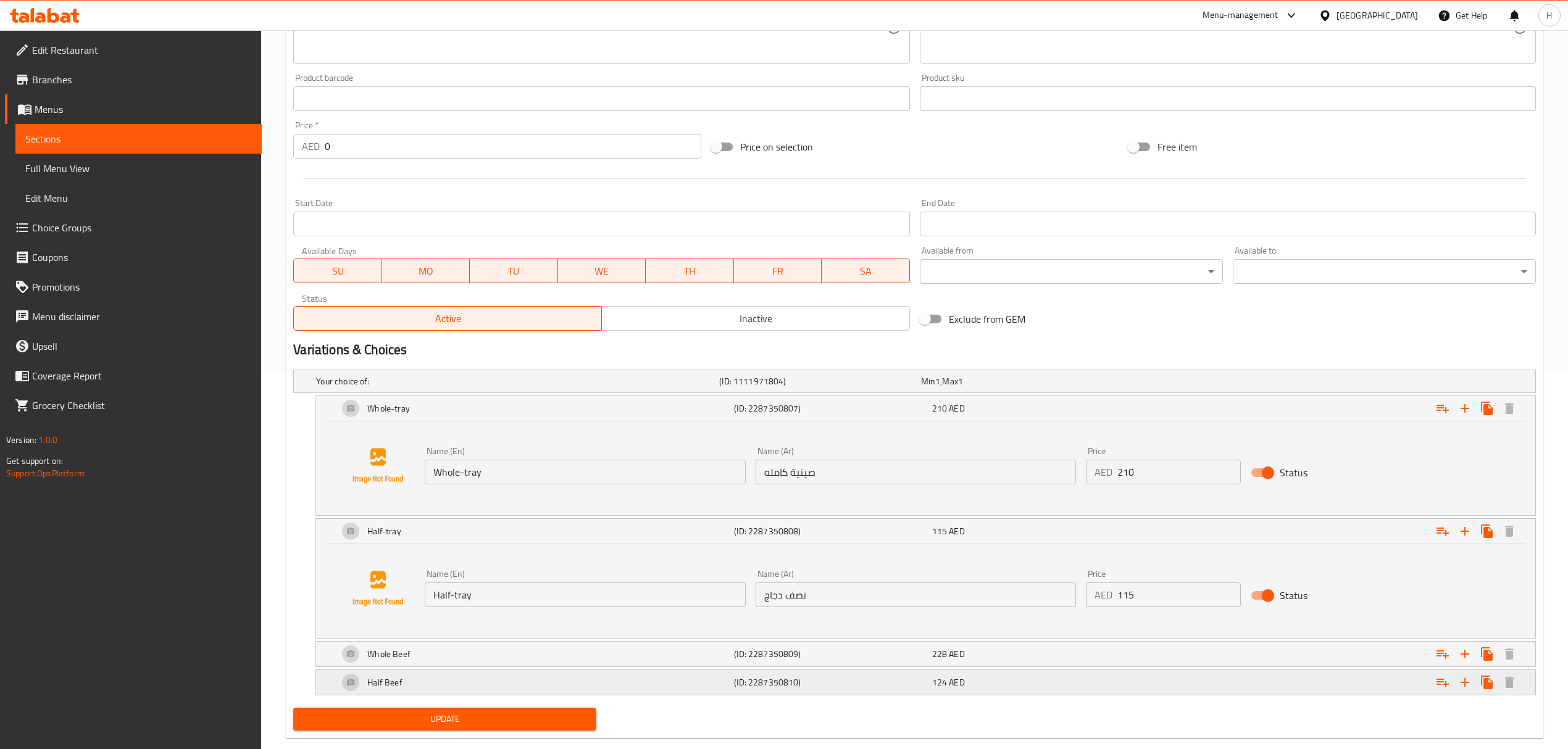
scroll to position [376, 0]
click at [774, 596] on input "نصف دجاج" at bounding box center [915, 594] width 320 height 25
paste input "ينية"
type input "نصف صينية"
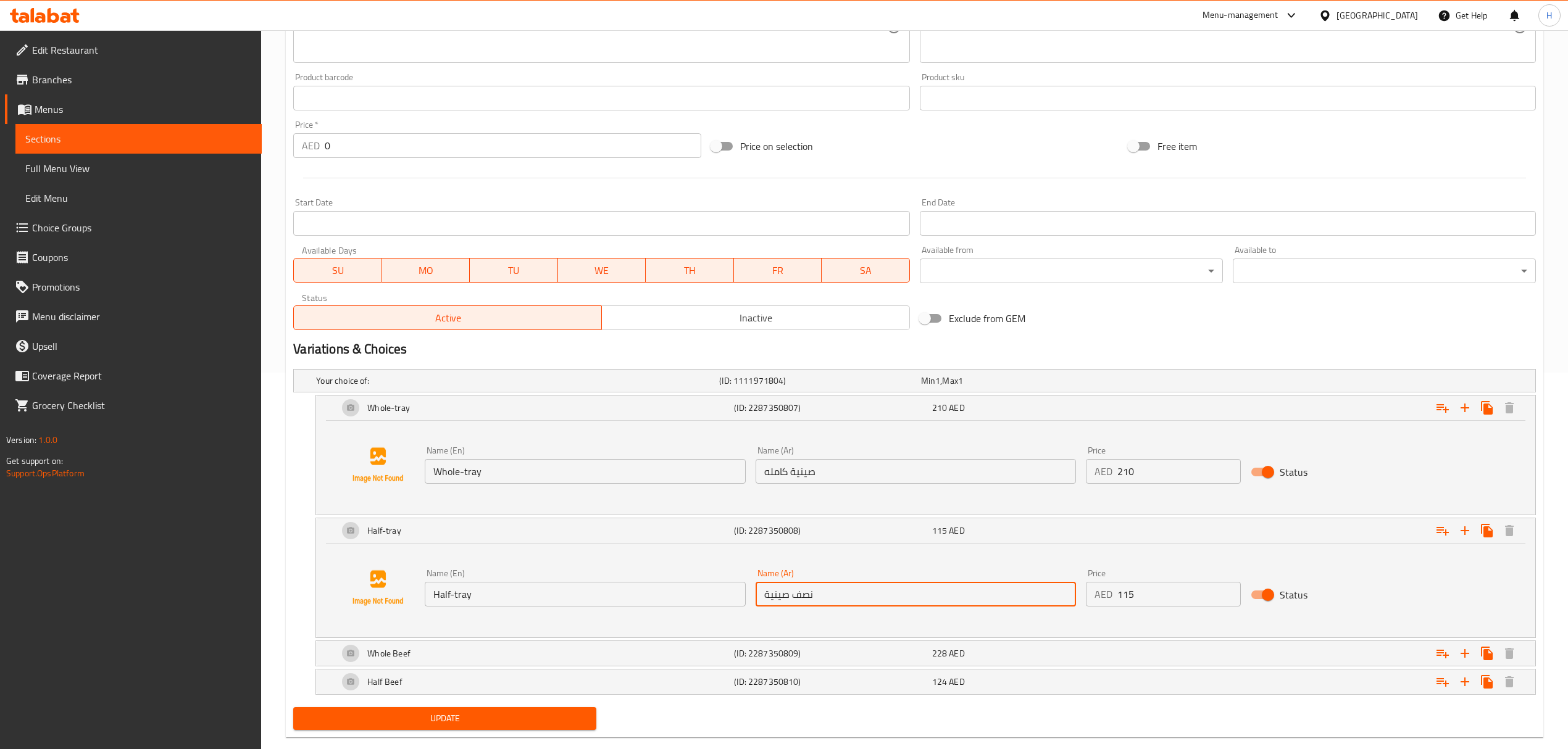
click at [507, 726] on span "Update" at bounding box center [445, 719] width 283 height 16
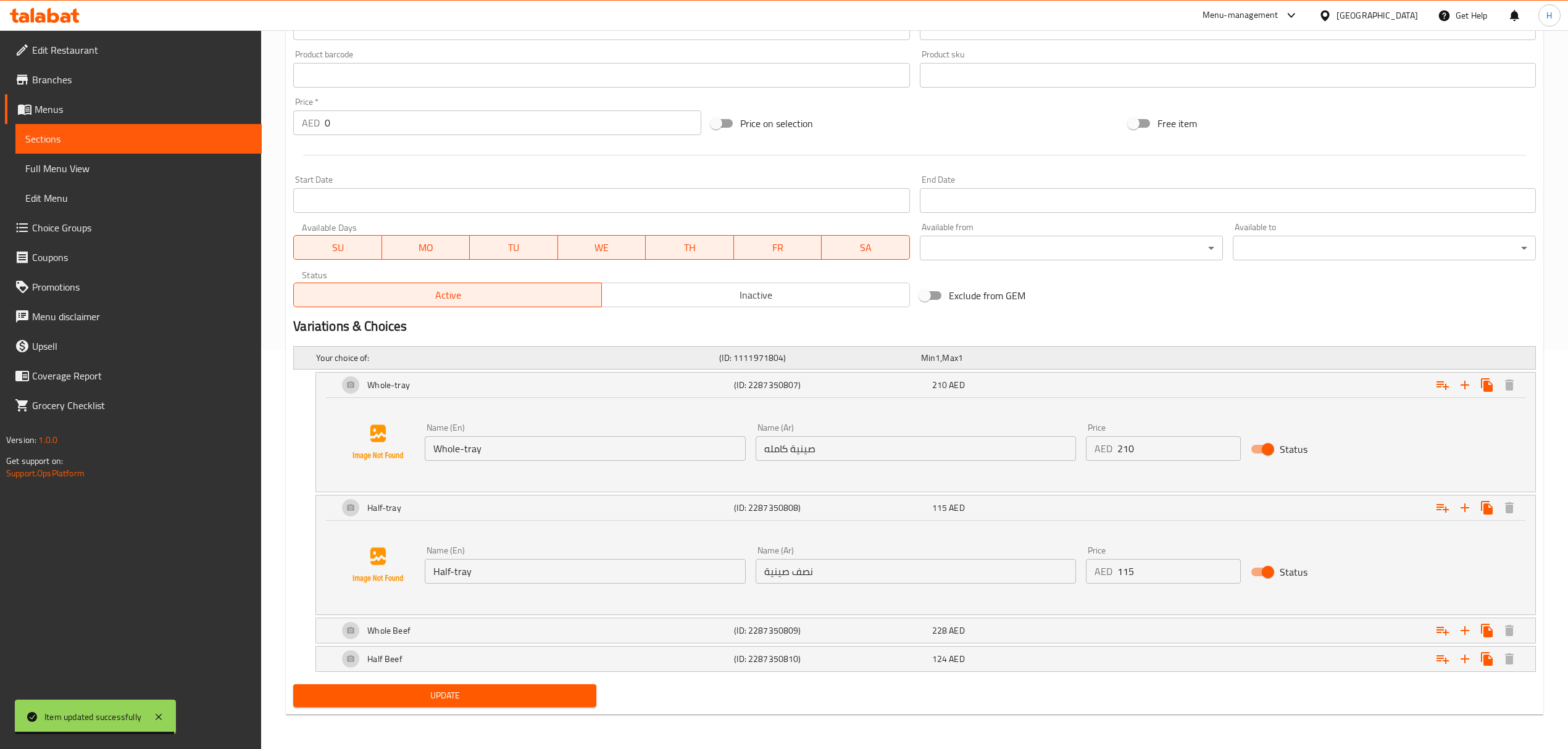
scroll to position [0, 0]
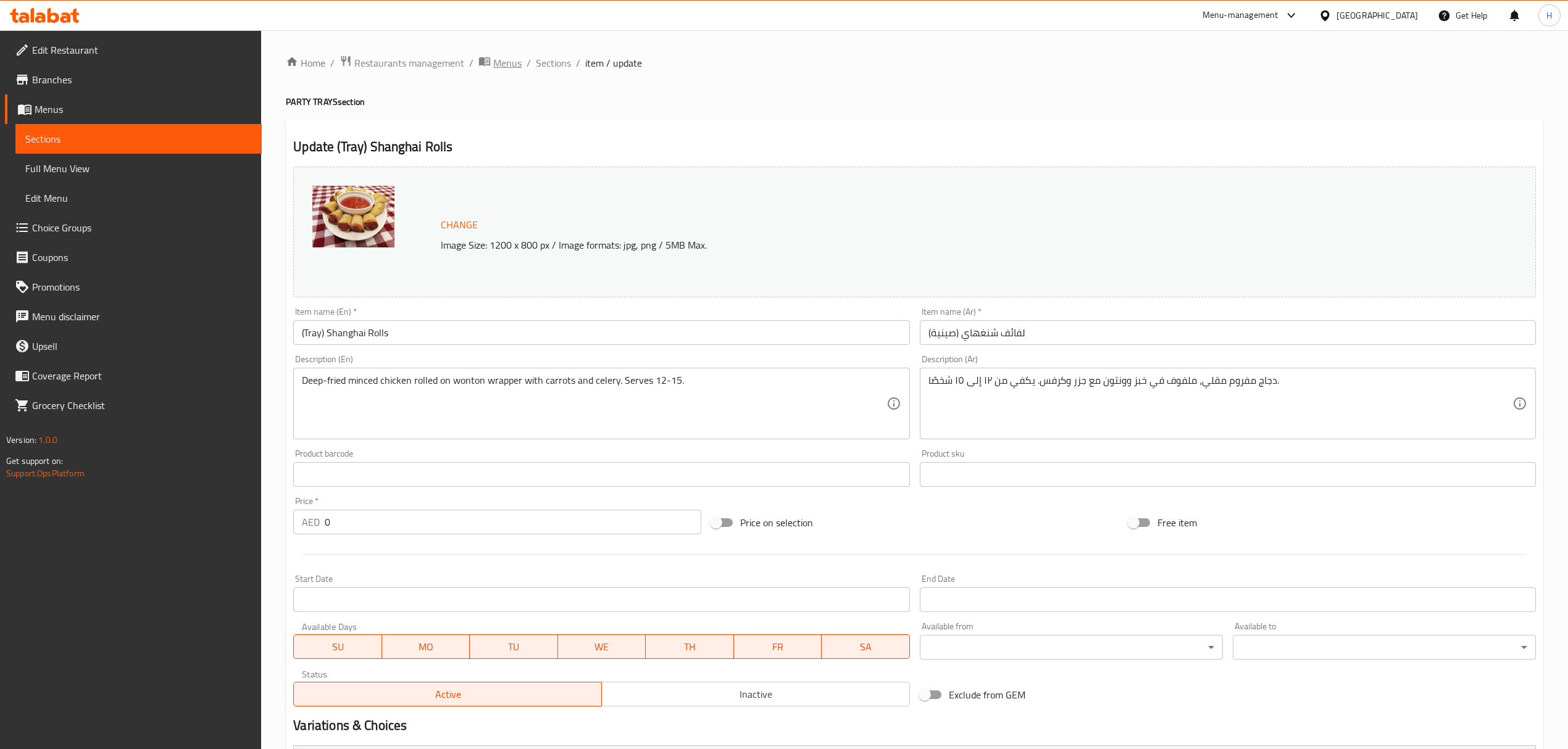
click at [502, 62] on span "Menus" at bounding box center [507, 62] width 28 height 15
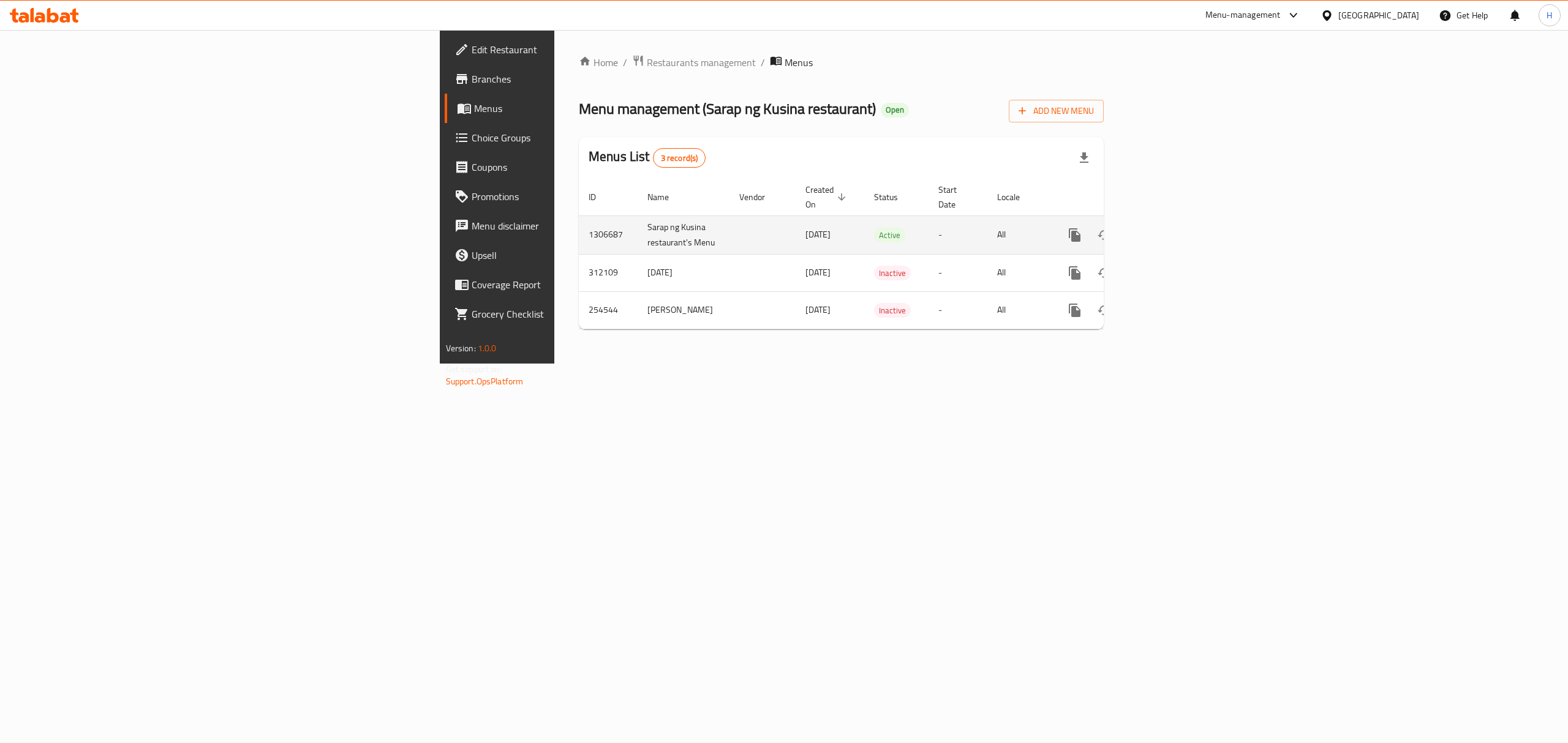
click at [1169, 230] on icon "enhanced table" at bounding box center [1163, 235] width 11 height 11
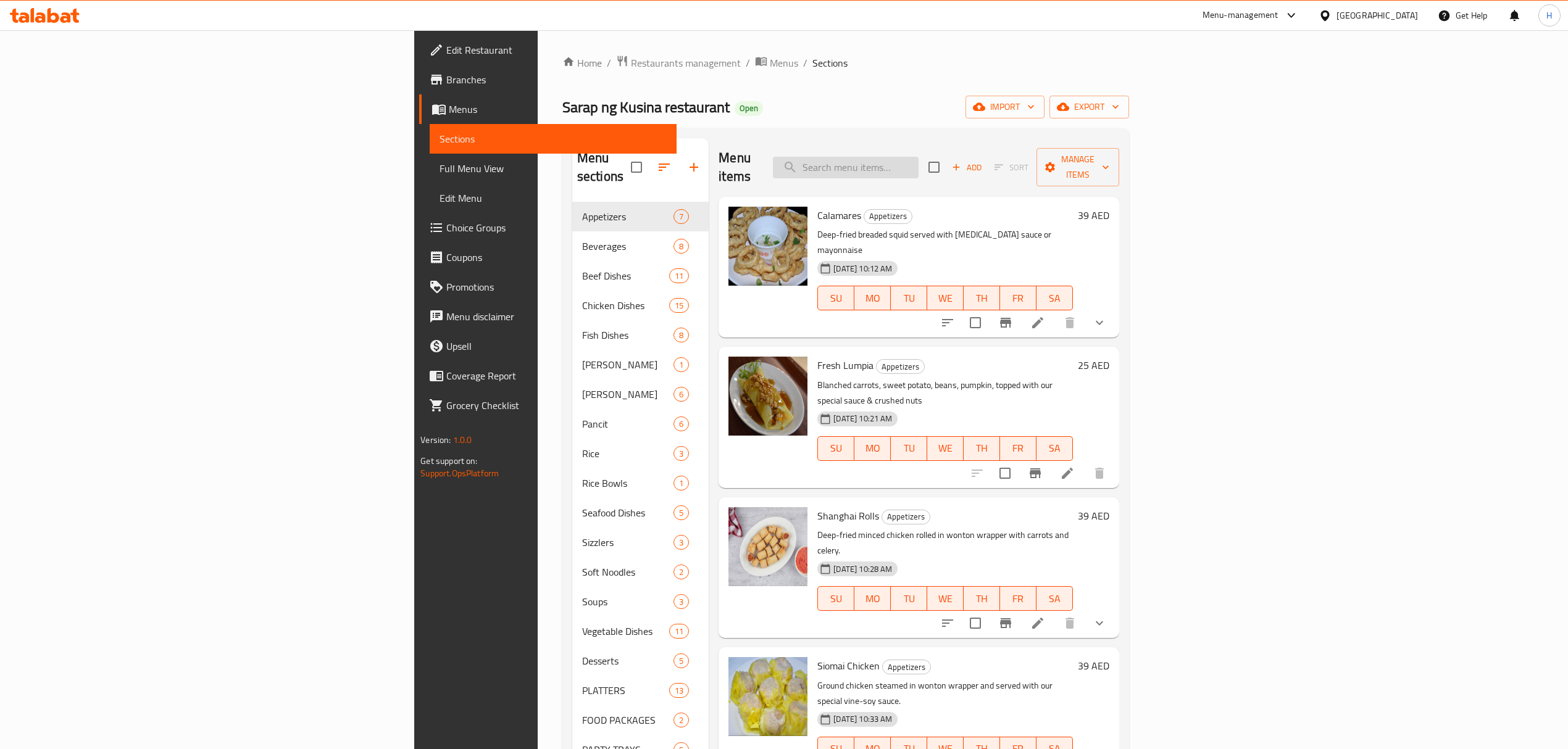
click at [918, 161] on input "search" at bounding box center [846, 167] width 146 height 21
paste input "(صينية) لومبيا طازجة"
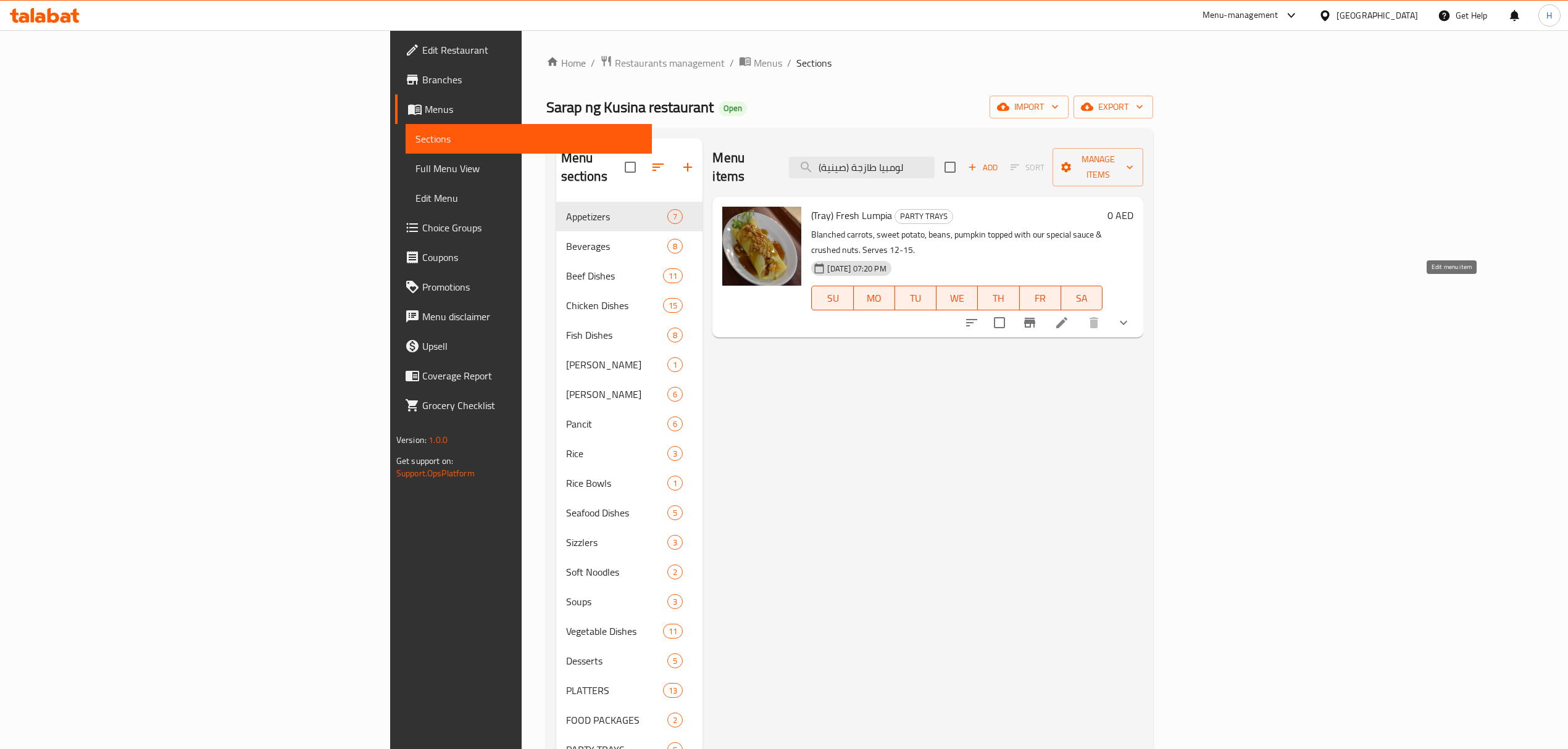
type input "(صينية) لومبيا طازجة"
click at [1069, 316] on icon at bounding box center [1062, 323] width 15 height 15
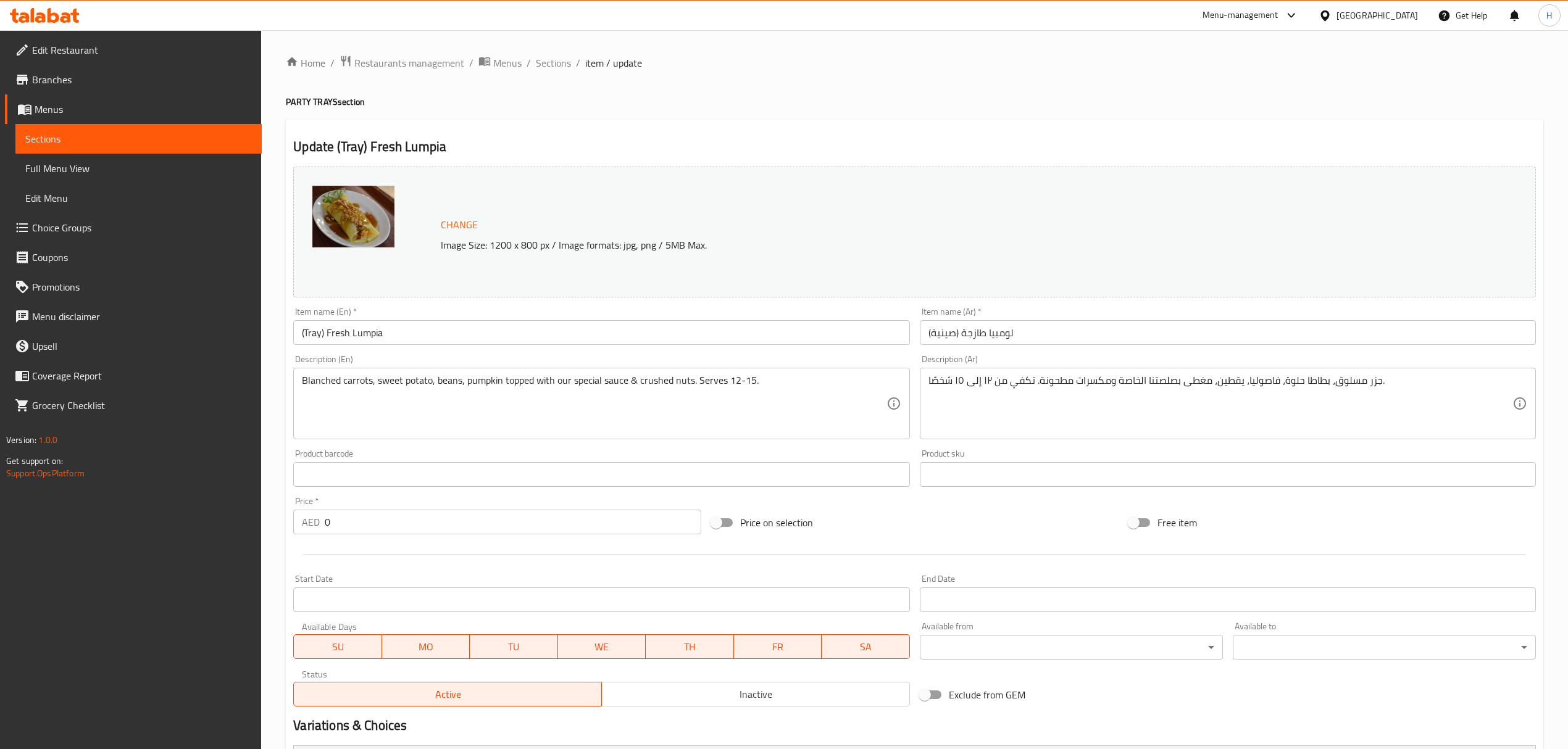
scroll to position [154, 0]
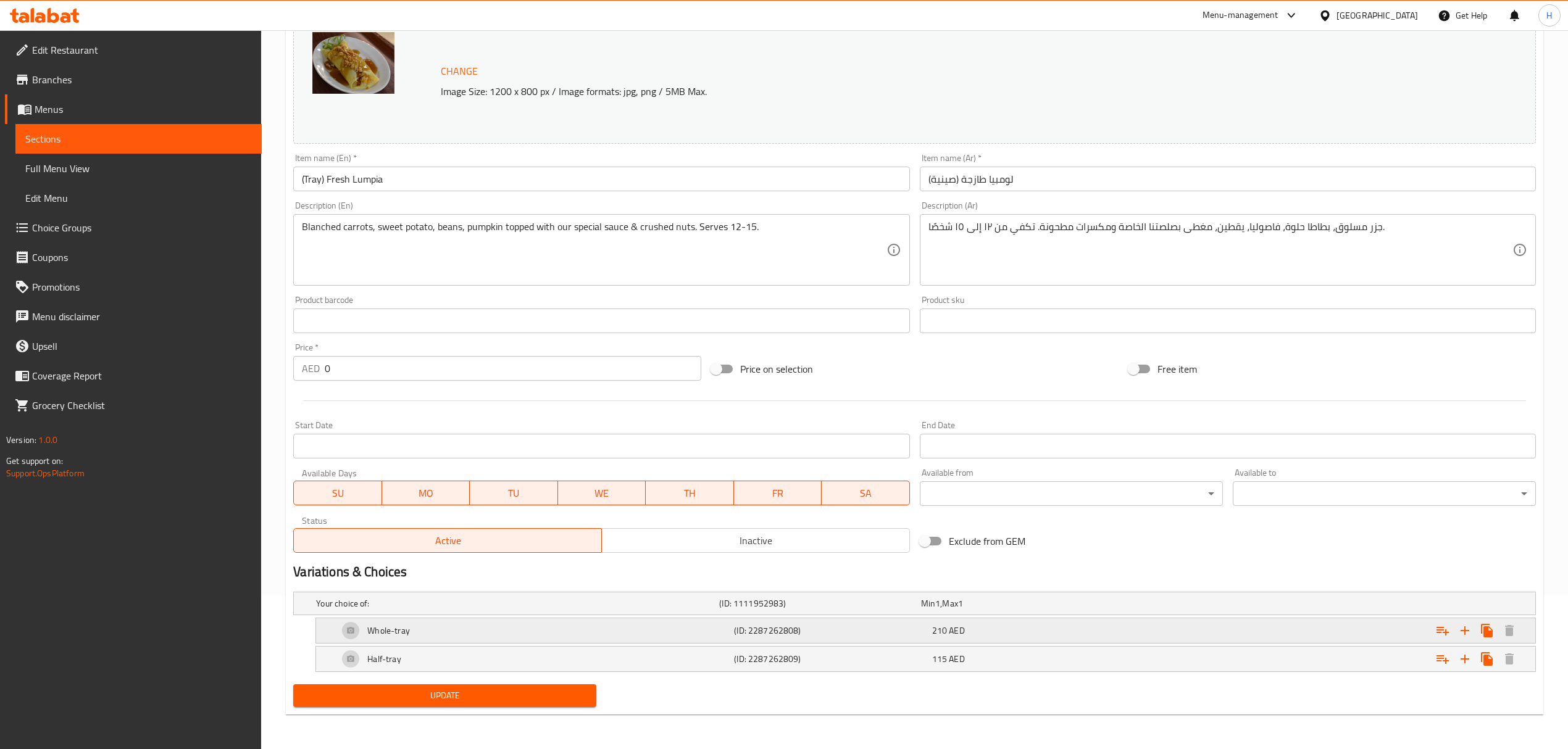
click at [661, 632] on div "Whole-tray" at bounding box center [533, 630] width 396 height 29
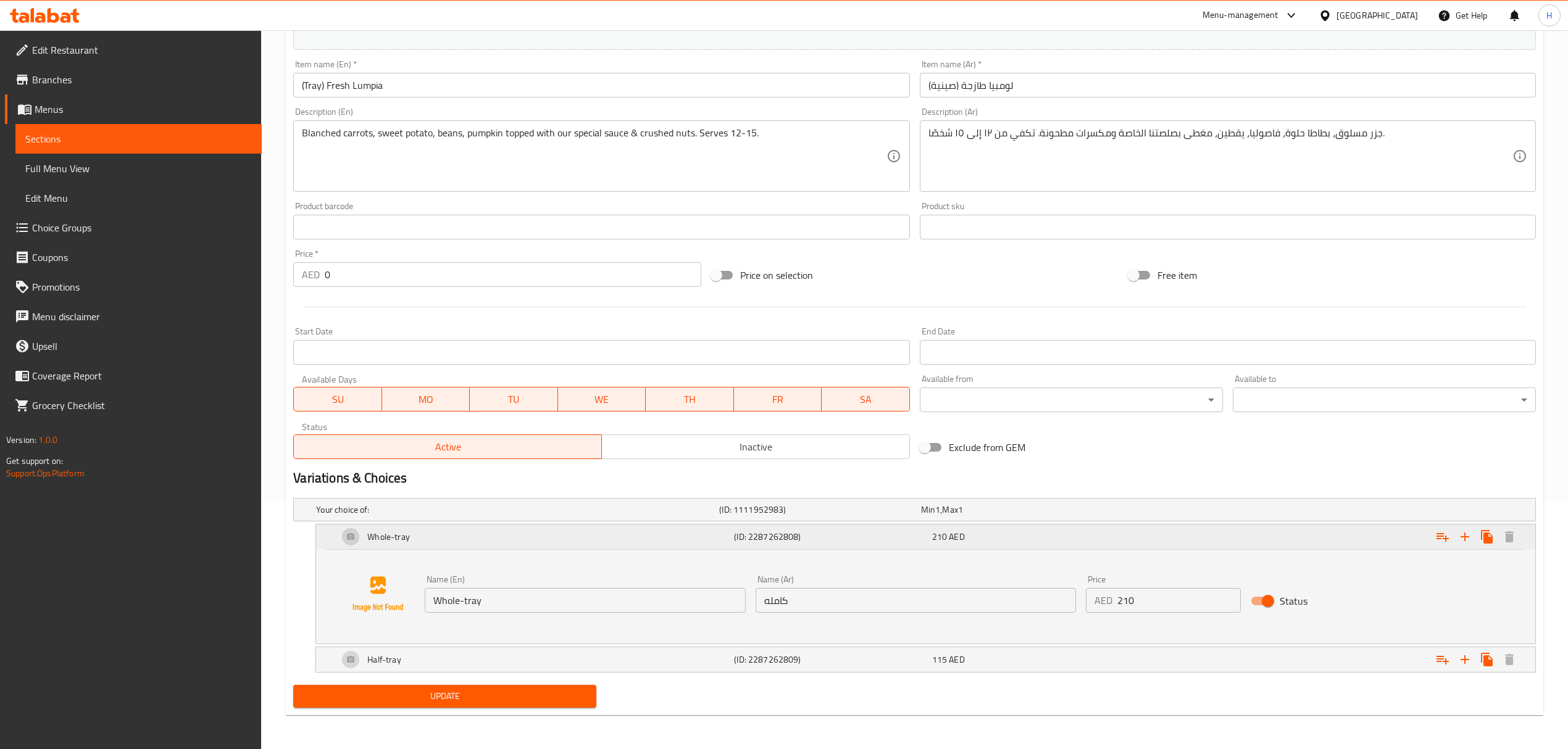
scroll to position [249, 0]
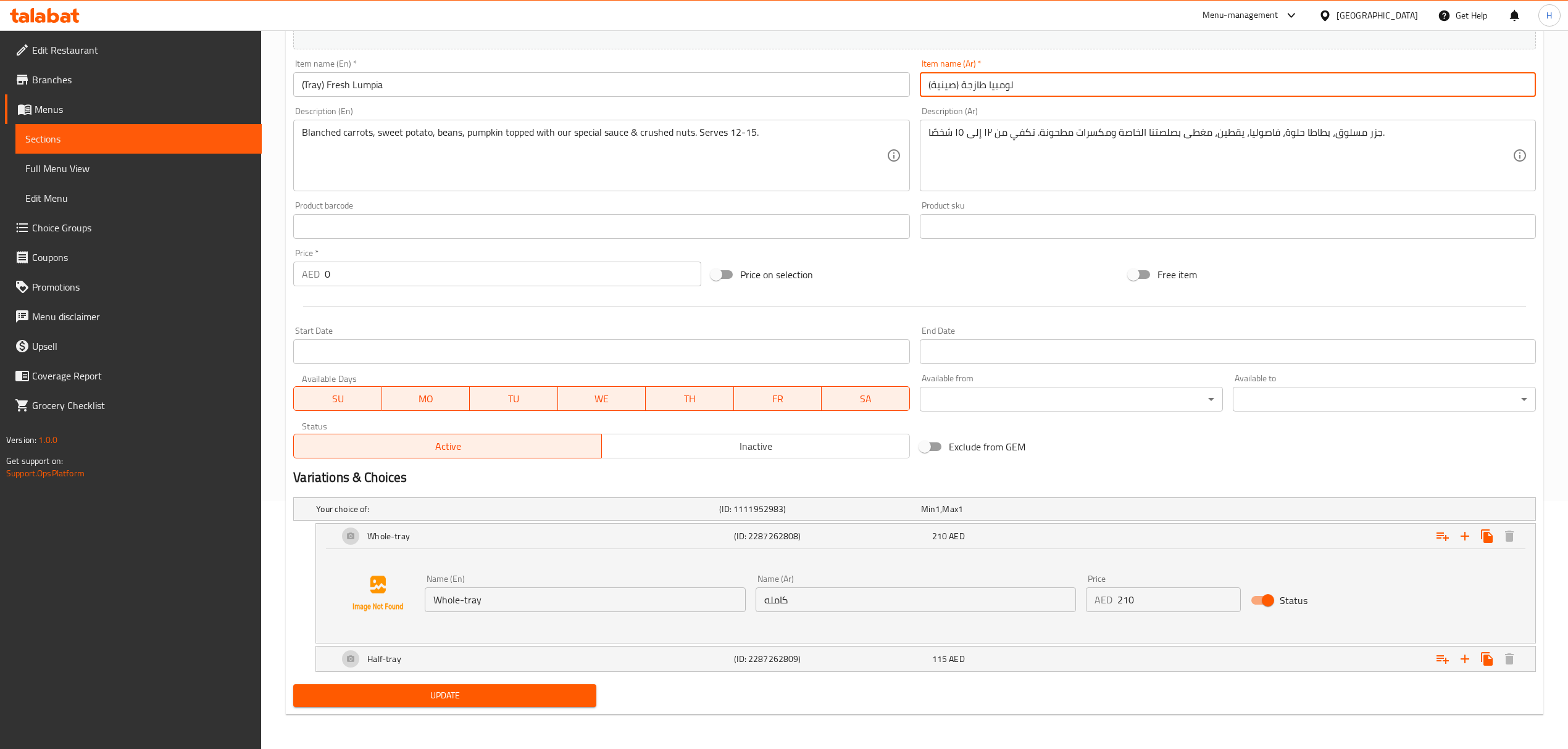
click at [945, 85] on input "(صينية) لومبيا طازجة" at bounding box center [1228, 84] width 616 height 25
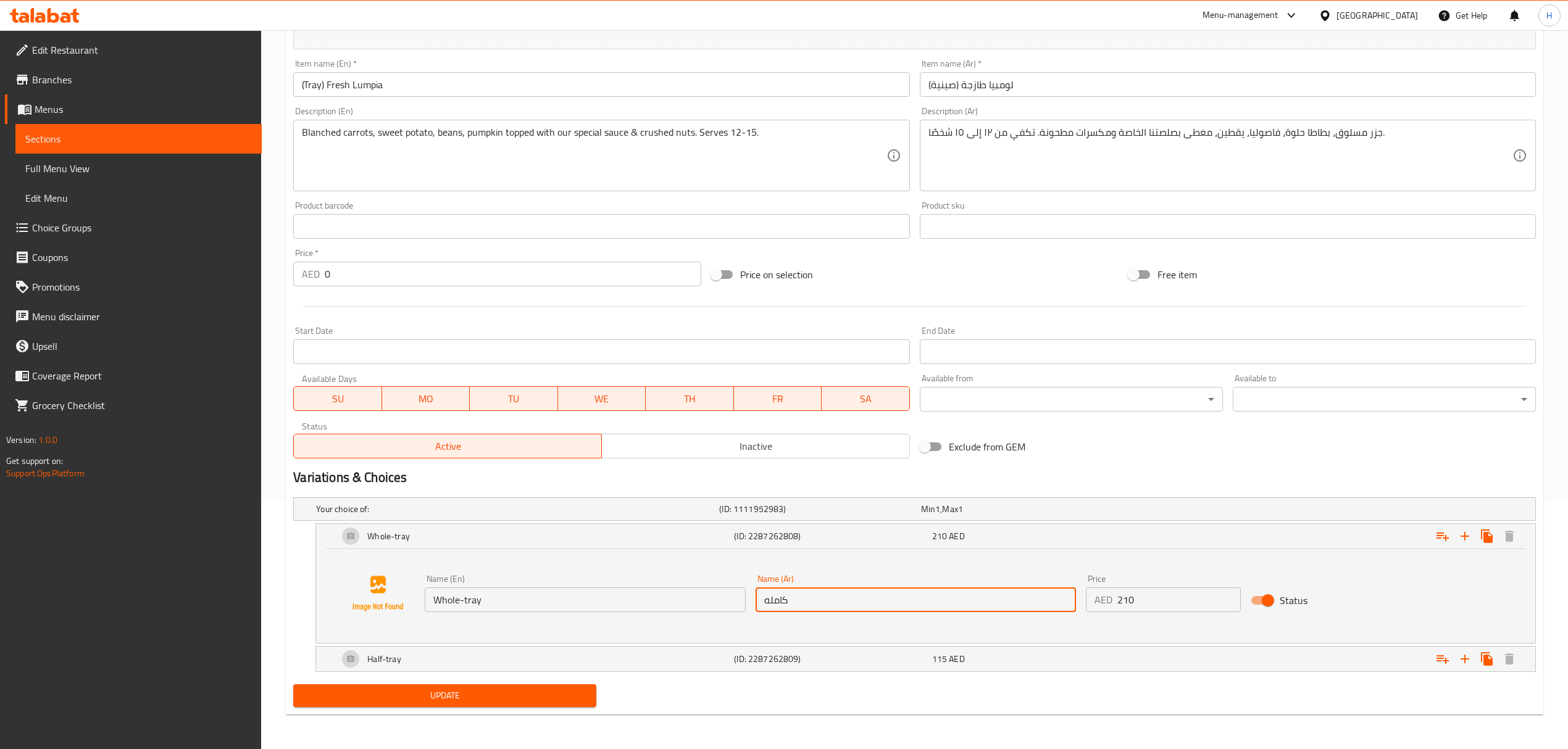
click at [766, 600] on input "كامله" at bounding box center [915, 600] width 320 height 25
paste input "صينية"
type input "صينية كامله"
click at [702, 659] on div "Half-tray" at bounding box center [533, 659] width 396 height 29
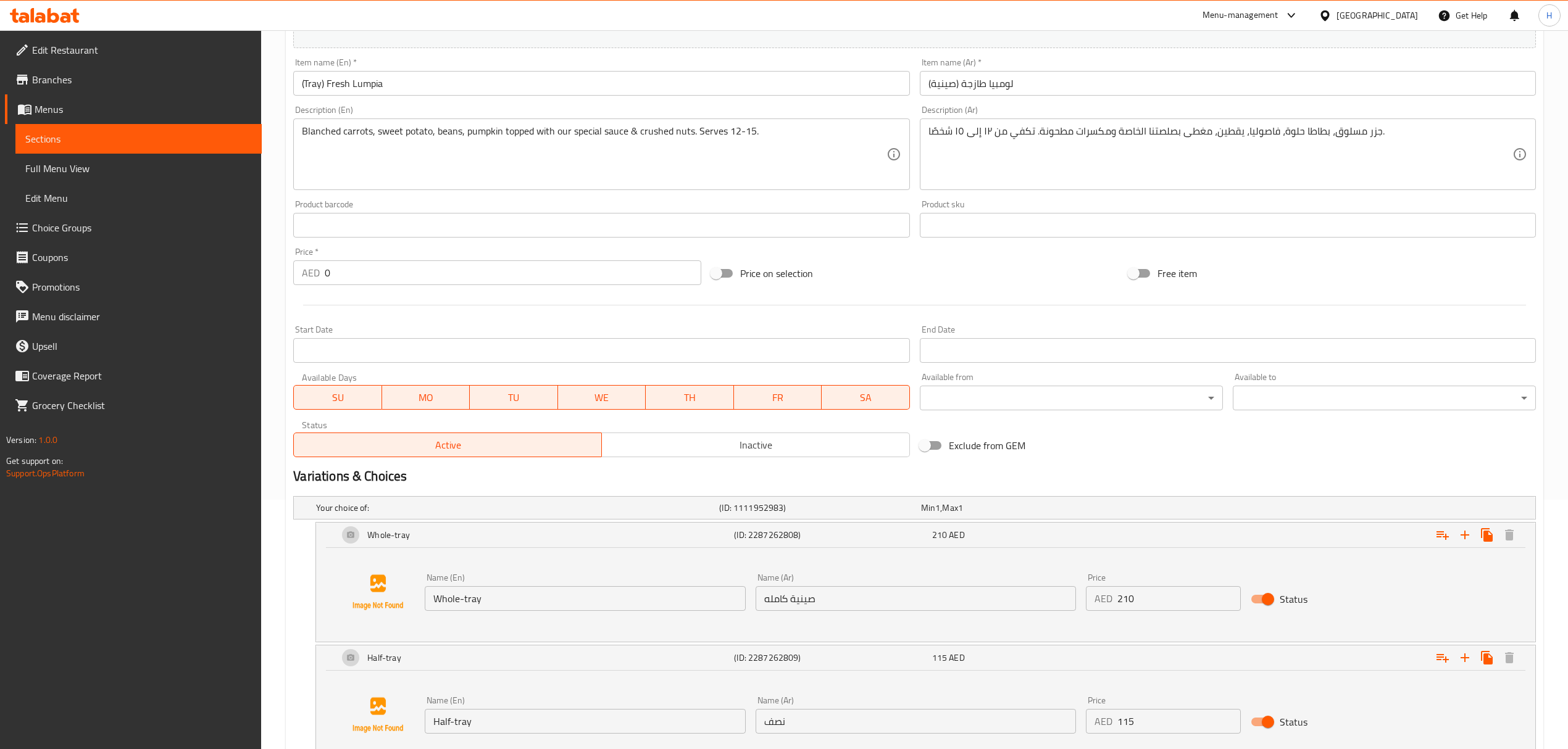
click at [759, 724] on input "نصف" at bounding box center [915, 721] width 320 height 25
click at [839, 723] on input "نصف" at bounding box center [915, 721] width 320 height 25
type input "نصف صينية"
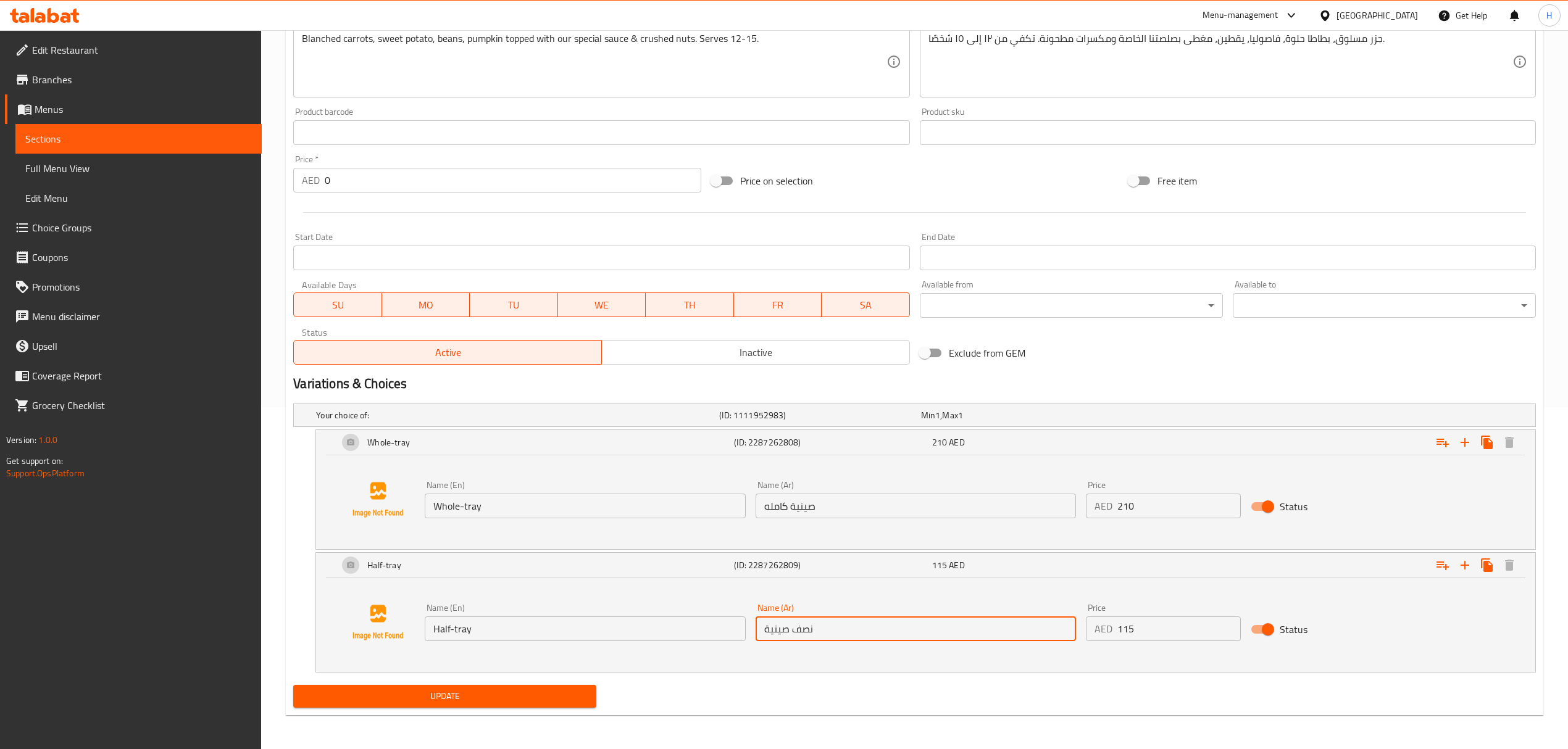
scroll to position [344, 0]
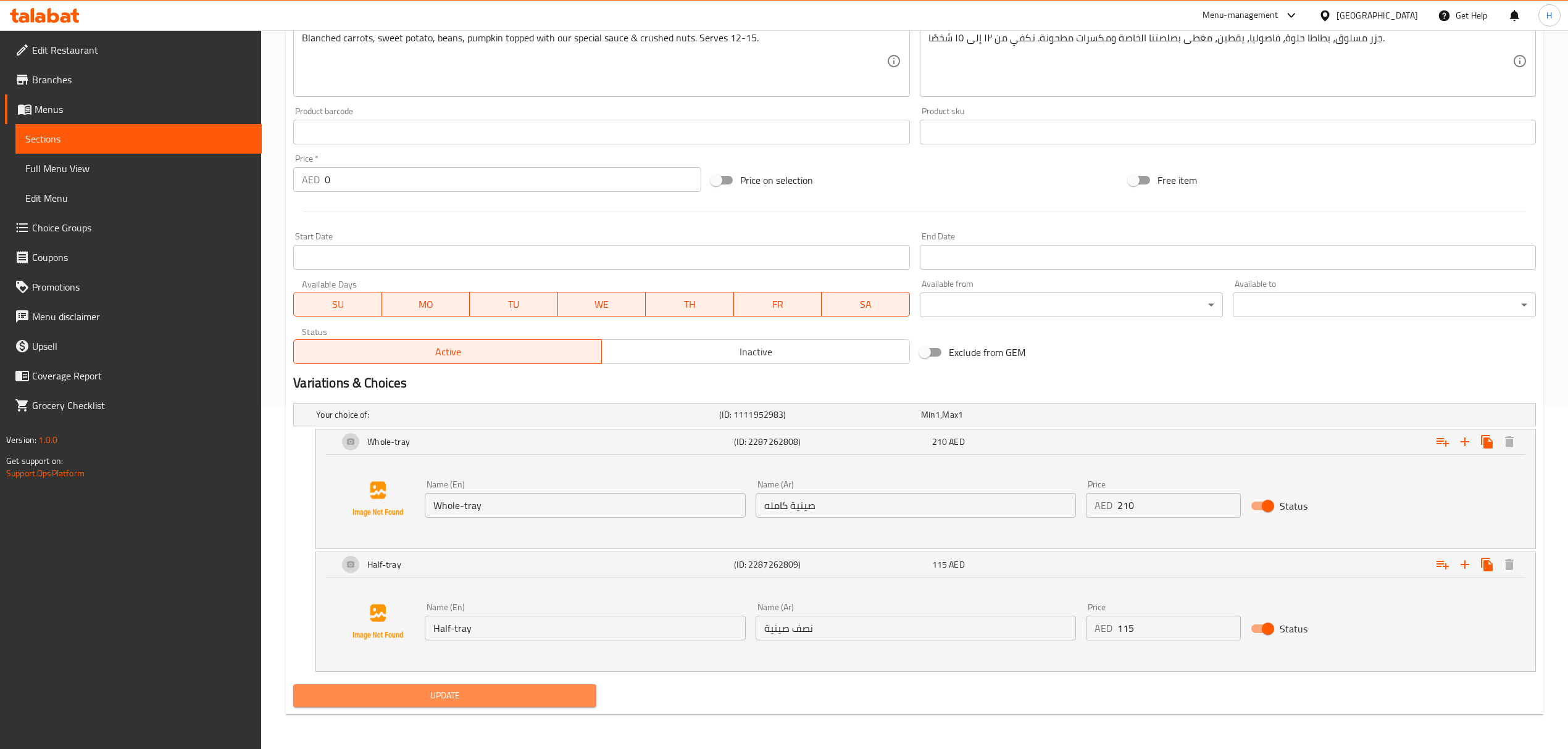
click at [468, 698] on span "Update" at bounding box center [445, 696] width 283 height 16
click at [1364, 17] on div "[GEOGRAPHIC_DATA]" at bounding box center [1377, 15] width 81 height 13
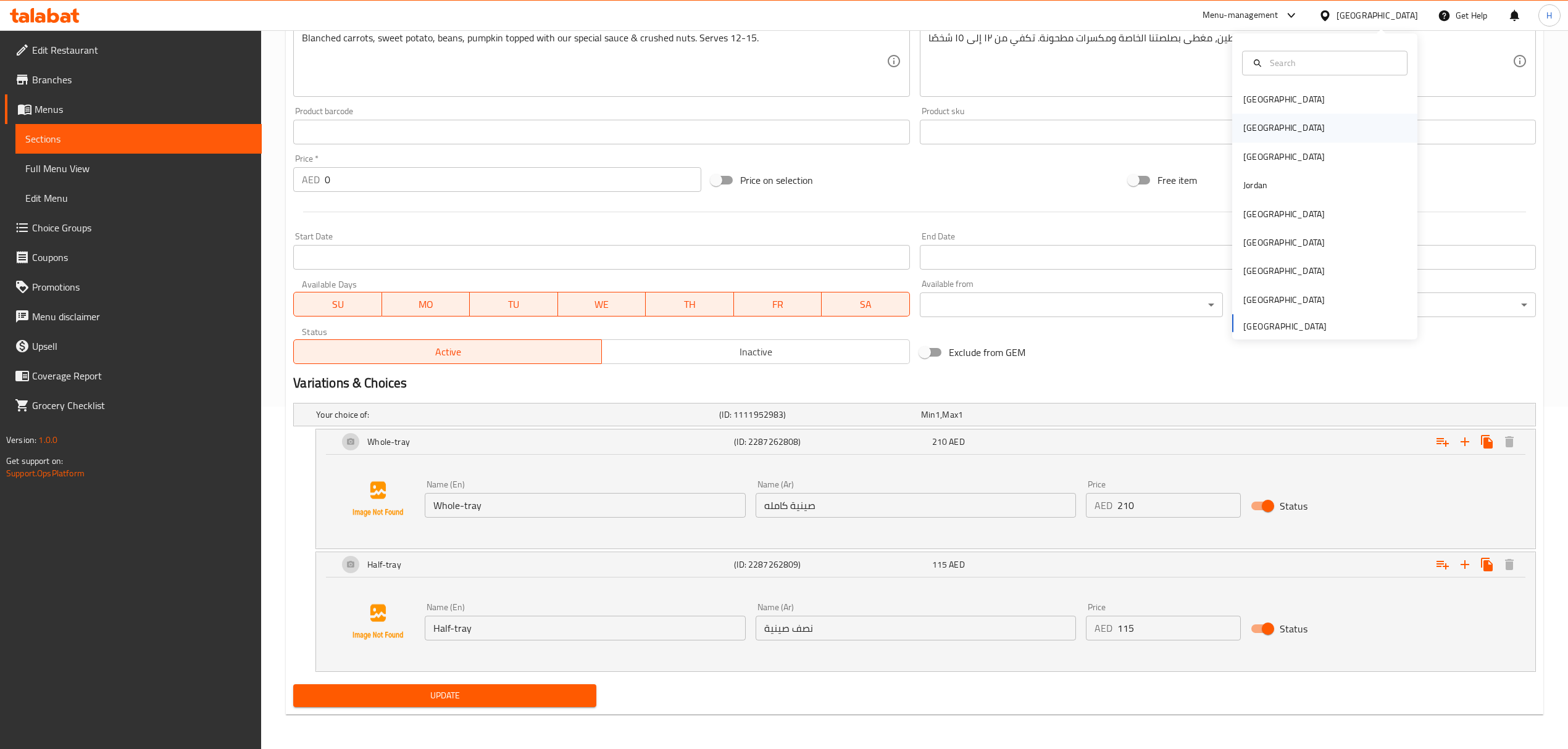
click at [1272, 122] on div "[GEOGRAPHIC_DATA]" at bounding box center [1324, 128] width 185 height 28
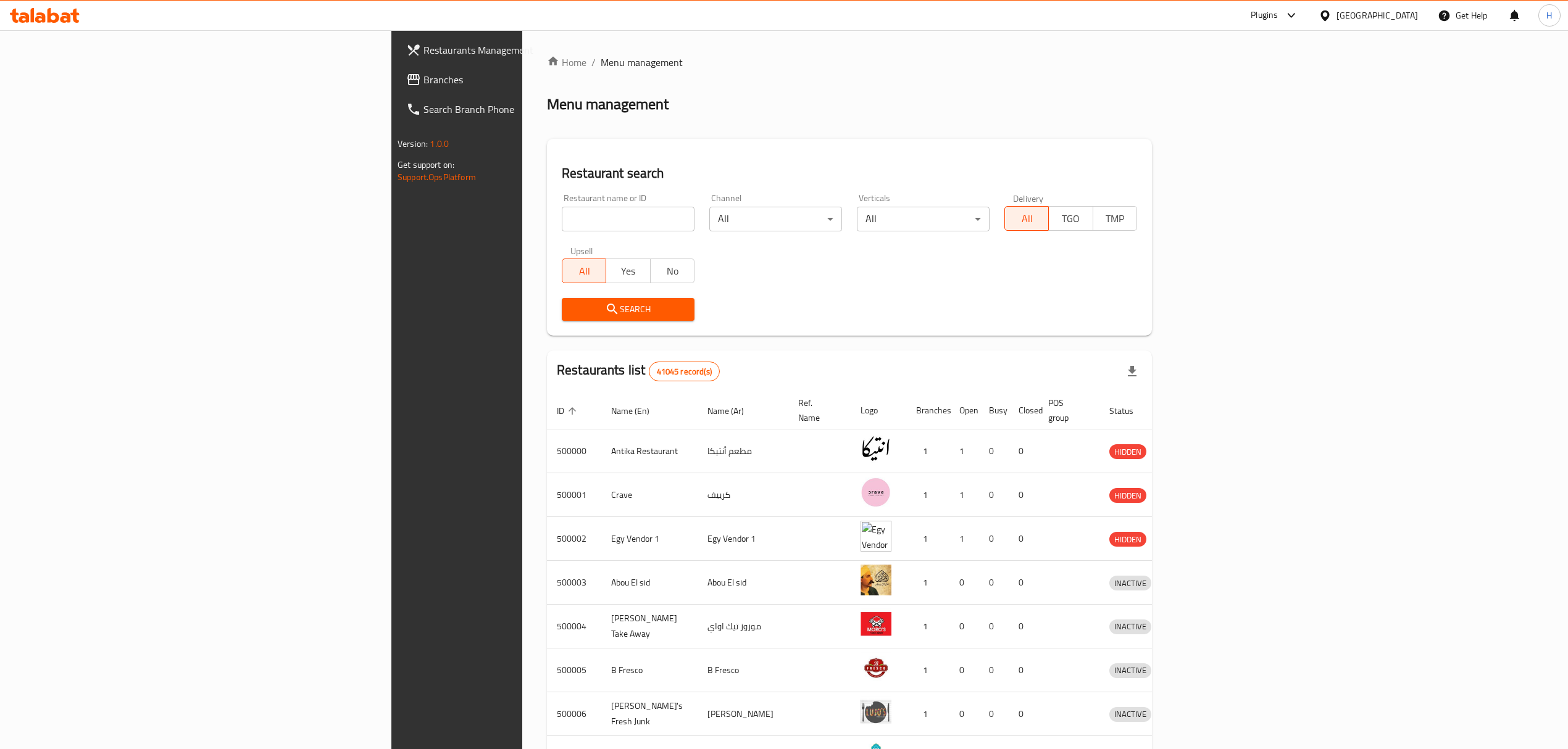
click at [1396, 13] on div "[GEOGRAPHIC_DATA]" at bounding box center [1377, 15] width 81 height 13
click at [1243, 326] on div "[GEOGRAPHIC_DATA]" at bounding box center [1283, 323] width 81 height 13
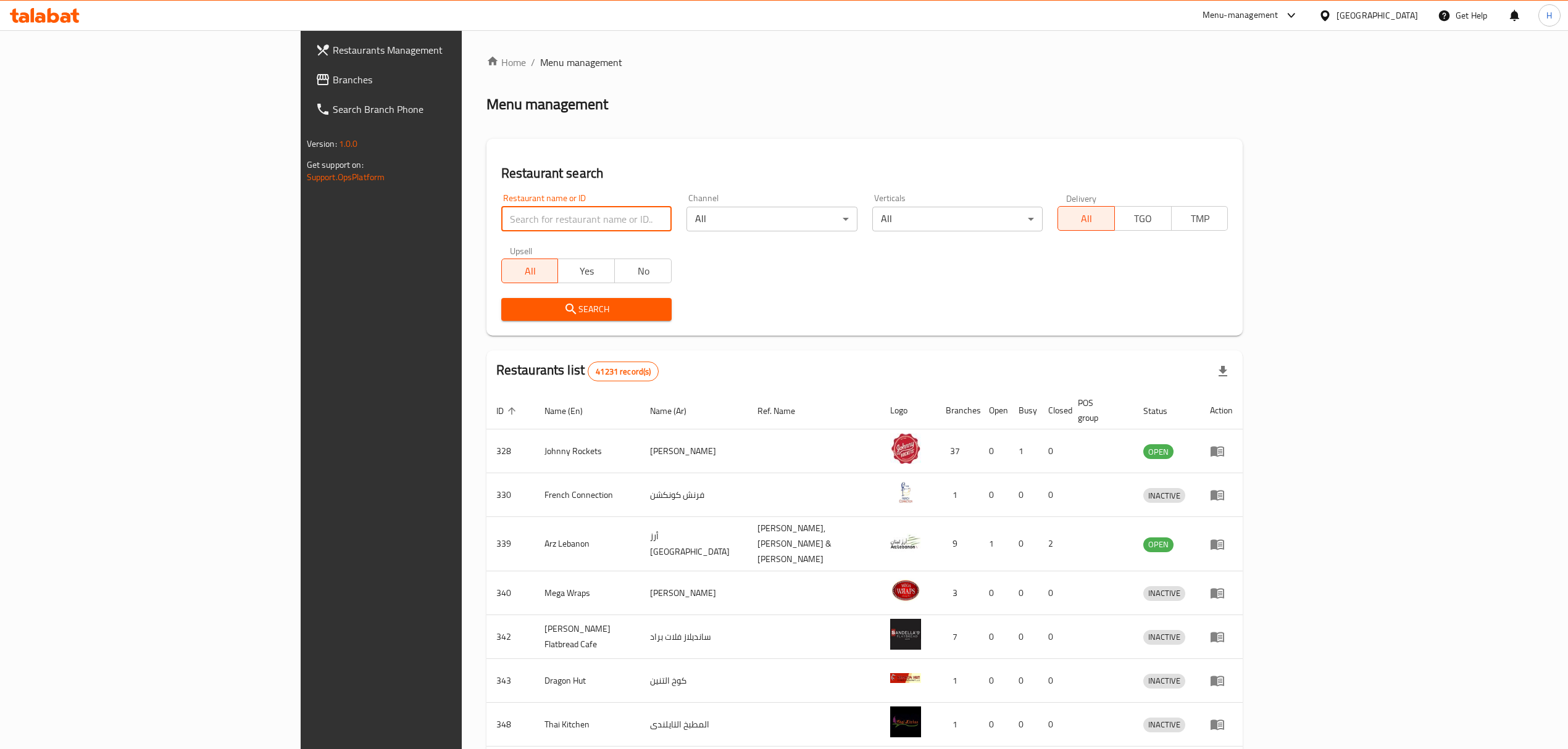
click at [502, 210] on input "search" at bounding box center [586, 218] width 170 height 25
paste input "Building number: Google Maps Link: Street Name or Number: Area: City:"
type input "Building number: Google Maps Link: Street Name or Number: Area: City:"
click at [333, 80] on span "Branches" at bounding box center [443, 79] width 220 height 15
